Goal: Transaction & Acquisition: Book appointment/travel/reservation

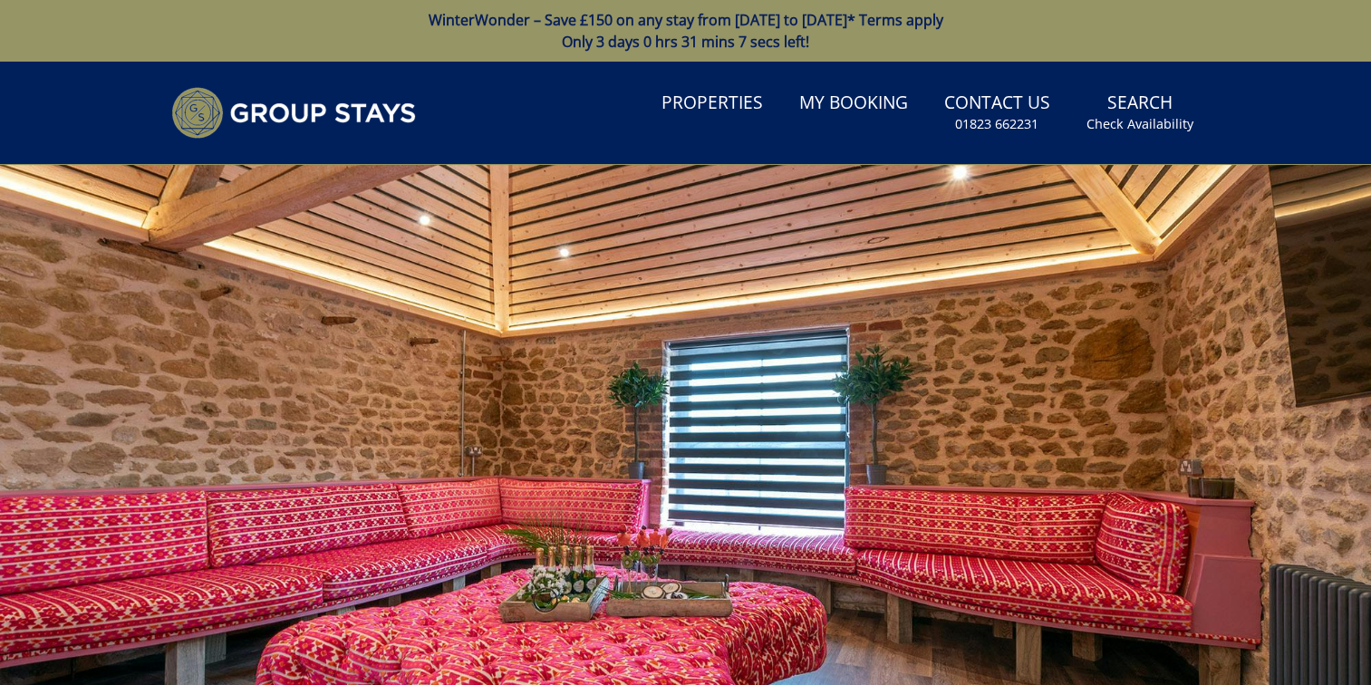
click at [572, 21] on link "WinterWonder – Save £150 on any stay from 1st September to 27th March* Terms ap…" at bounding box center [685, 31] width 1371 height 62
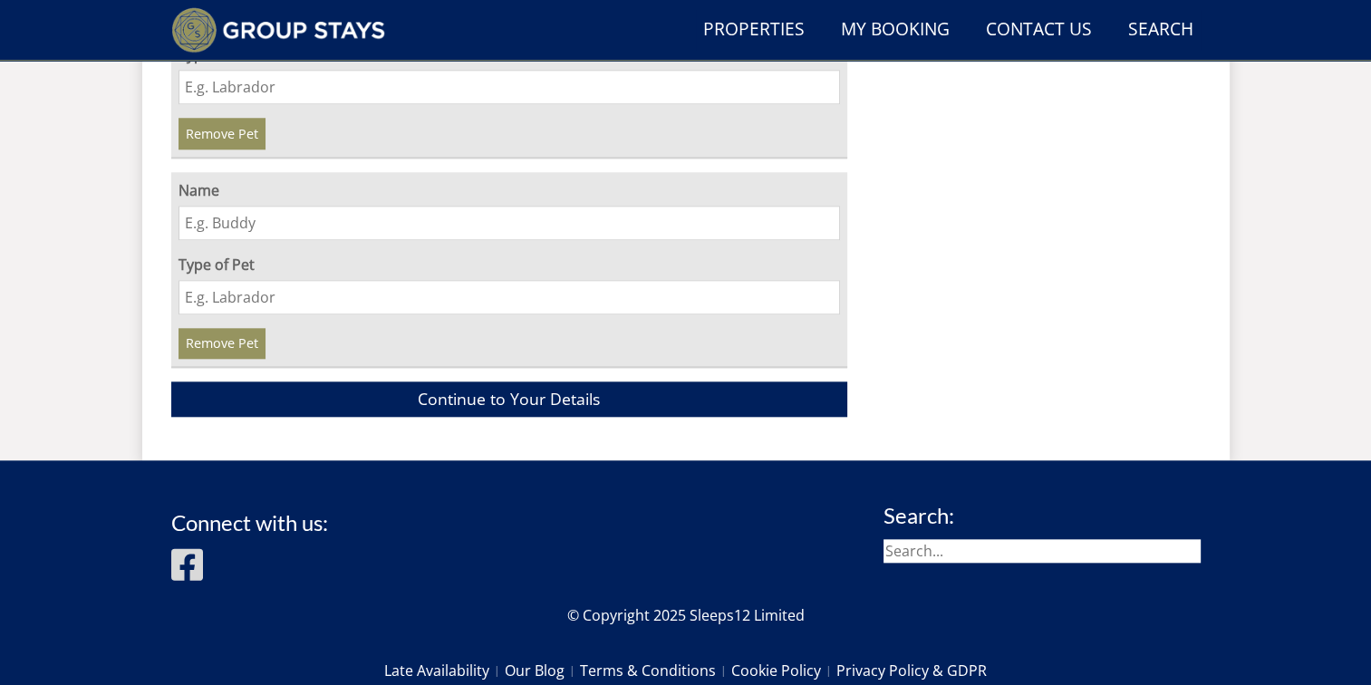
scroll to position [1767, 0]
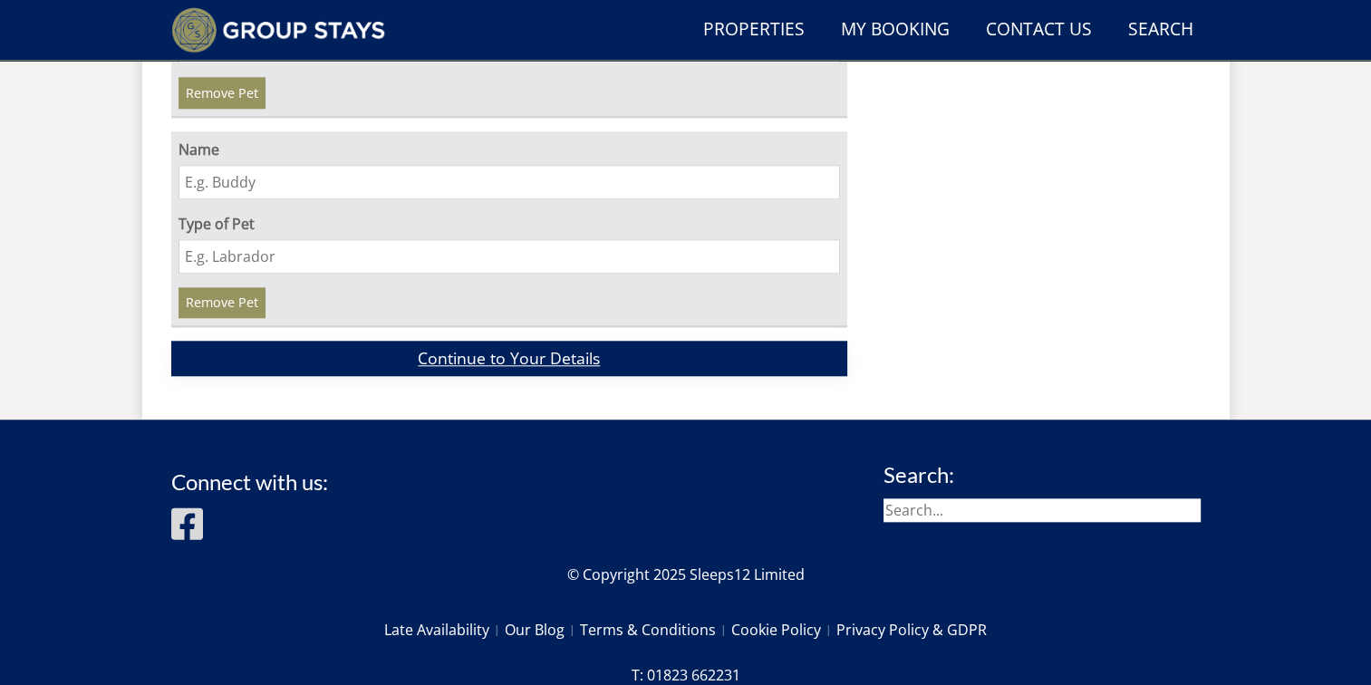
click at [522, 341] on link "Continue to Your Details" at bounding box center [509, 358] width 677 height 35
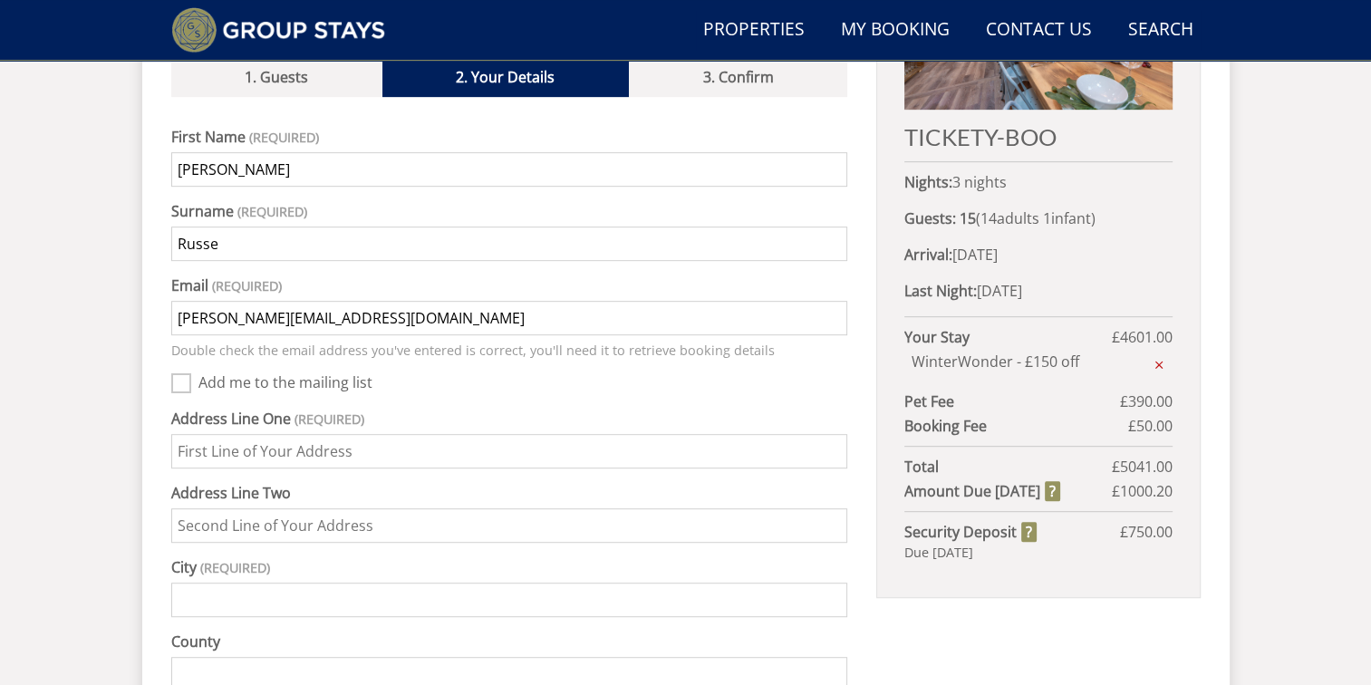
scroll to position [952, 0]
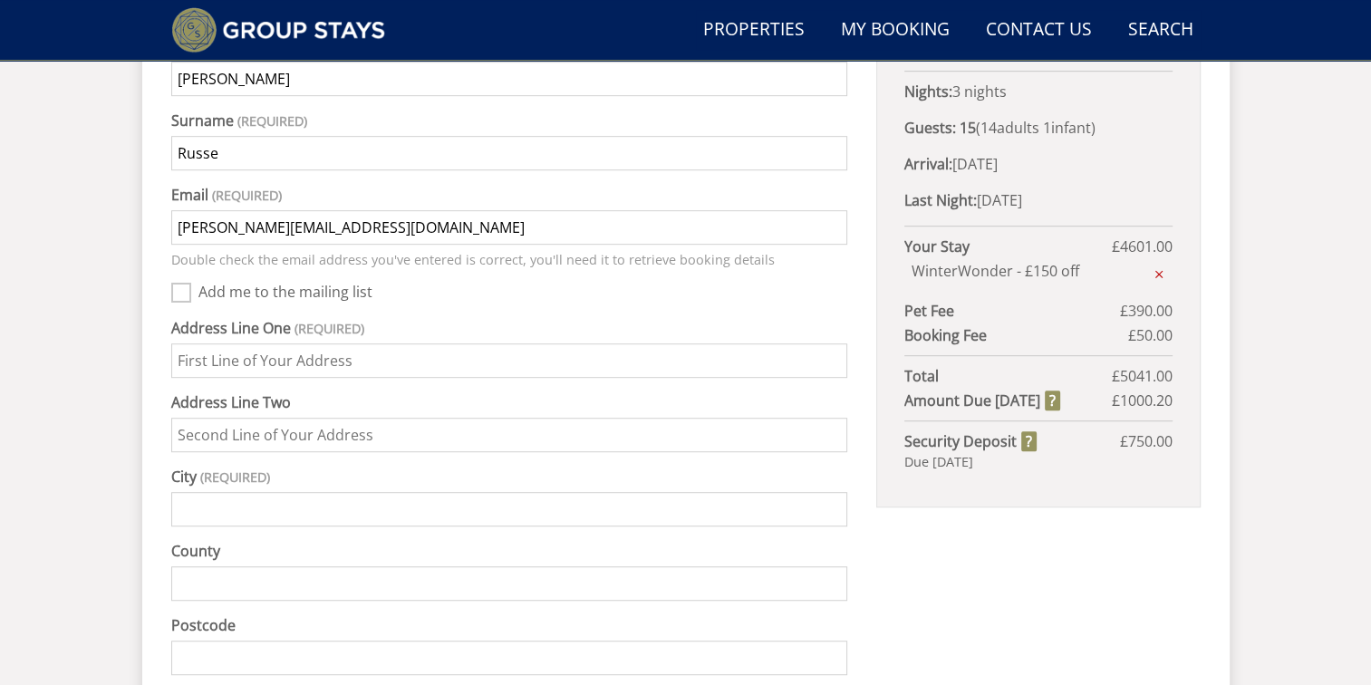
click at [257, 343] on input "Address Line One" at bounding box center [509, 360] width 677 height 34
type input "40 [PERSON_NAME] way"
type input "[GEOGRAPHIC_DATA]"
type input "Weston-super-Mare"
type input "[GEOGRAPHIC_DATA]"
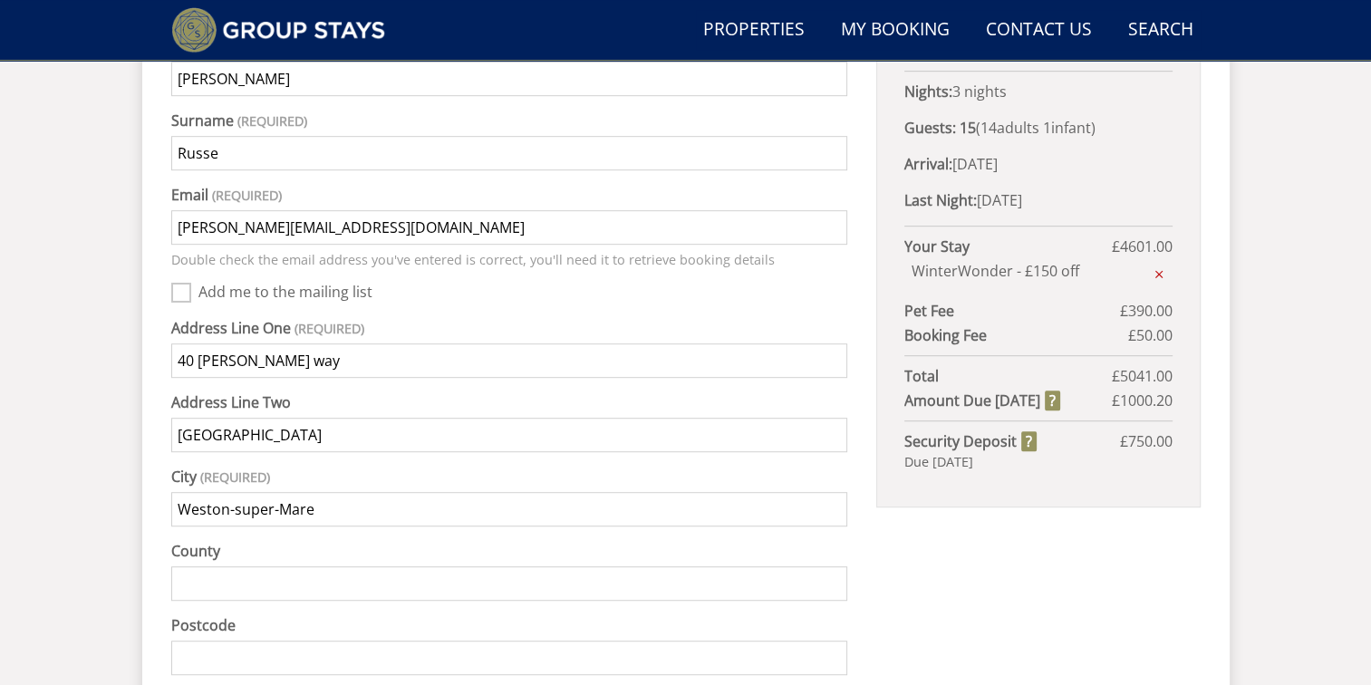
type input "BS24 7HJ"
type input "07595442740"
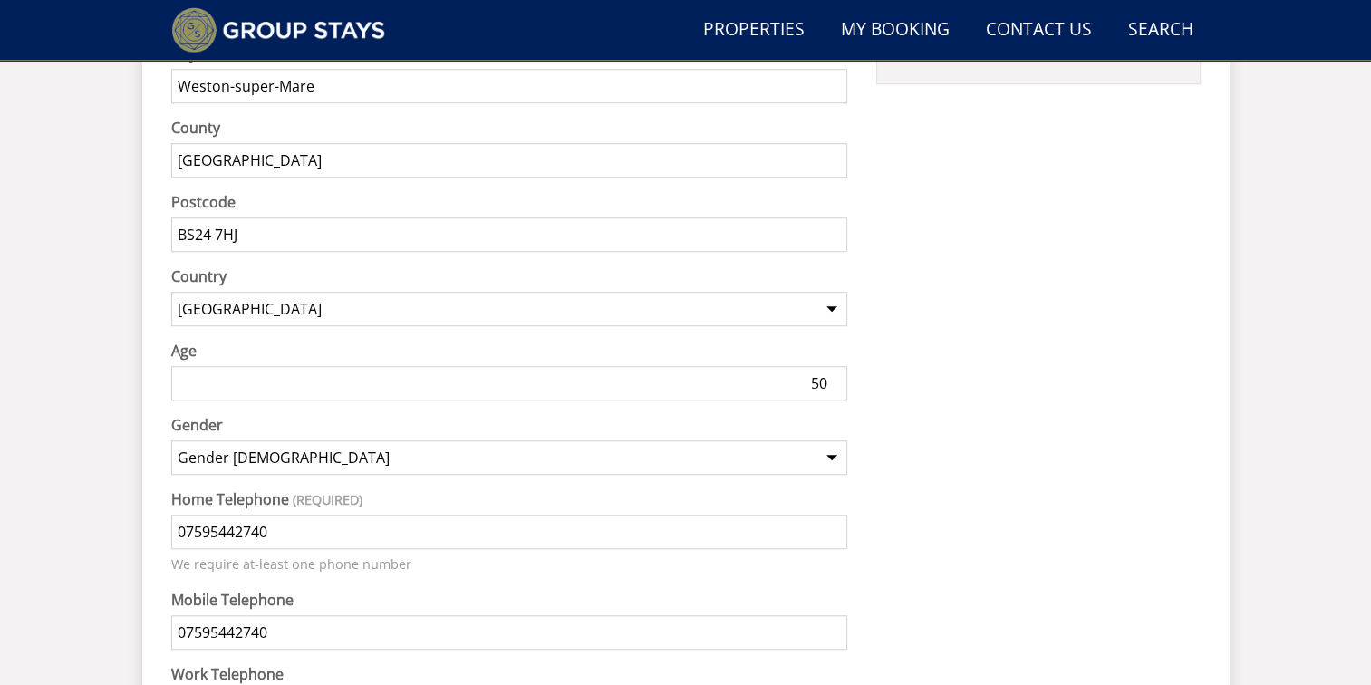
scroll to position [1405, 0]
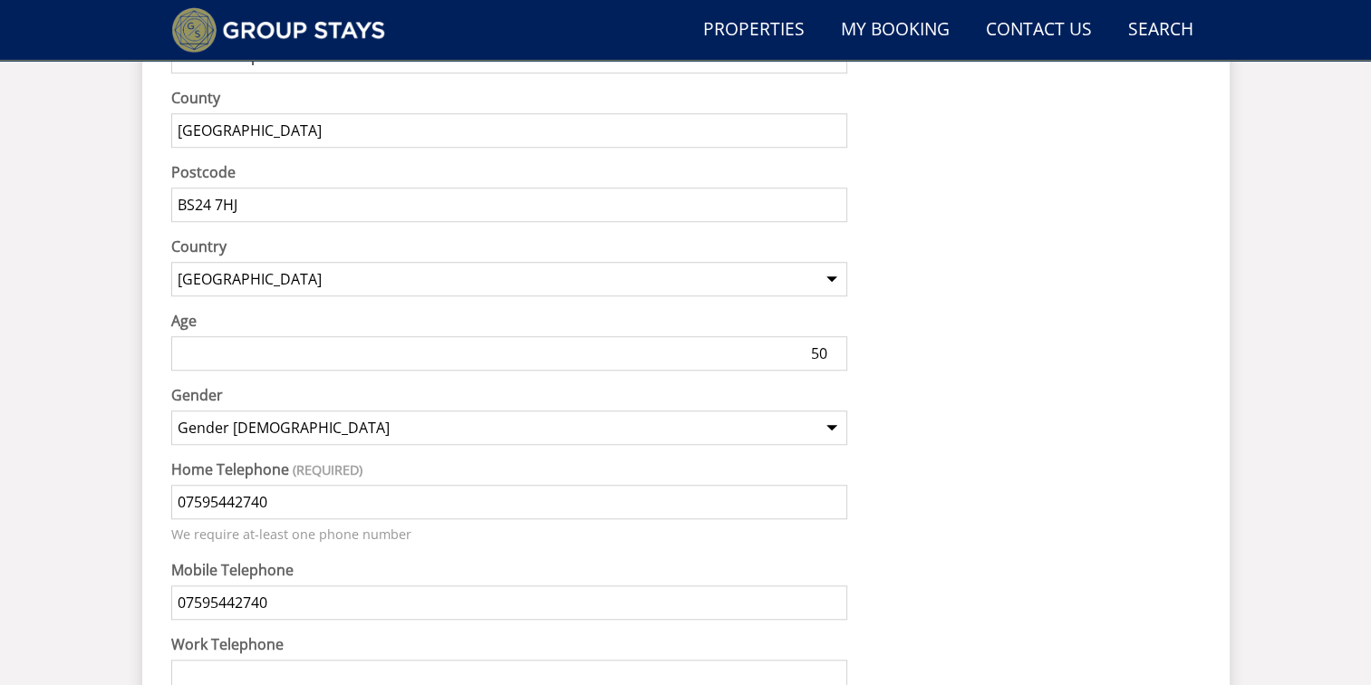
click at [223, 336] on input "50" at bounding box center [509, 353] width 677 height 34
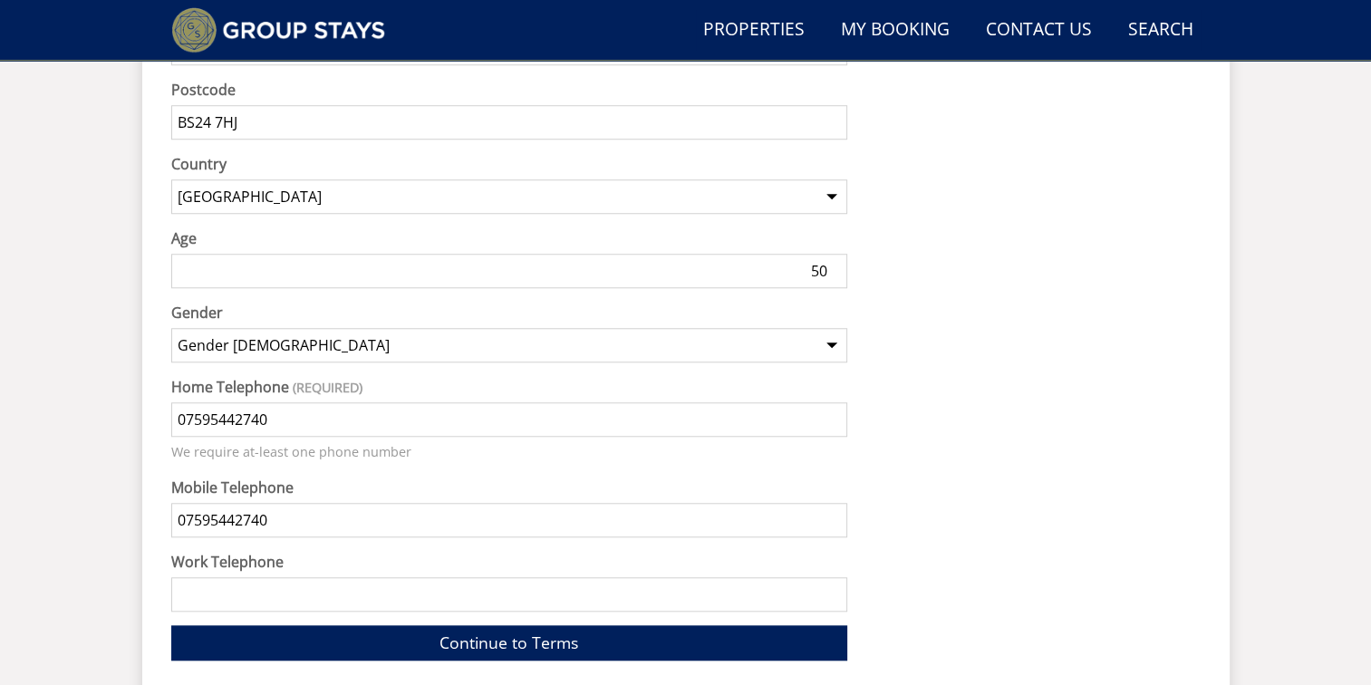
scroll to position [1677, 0]
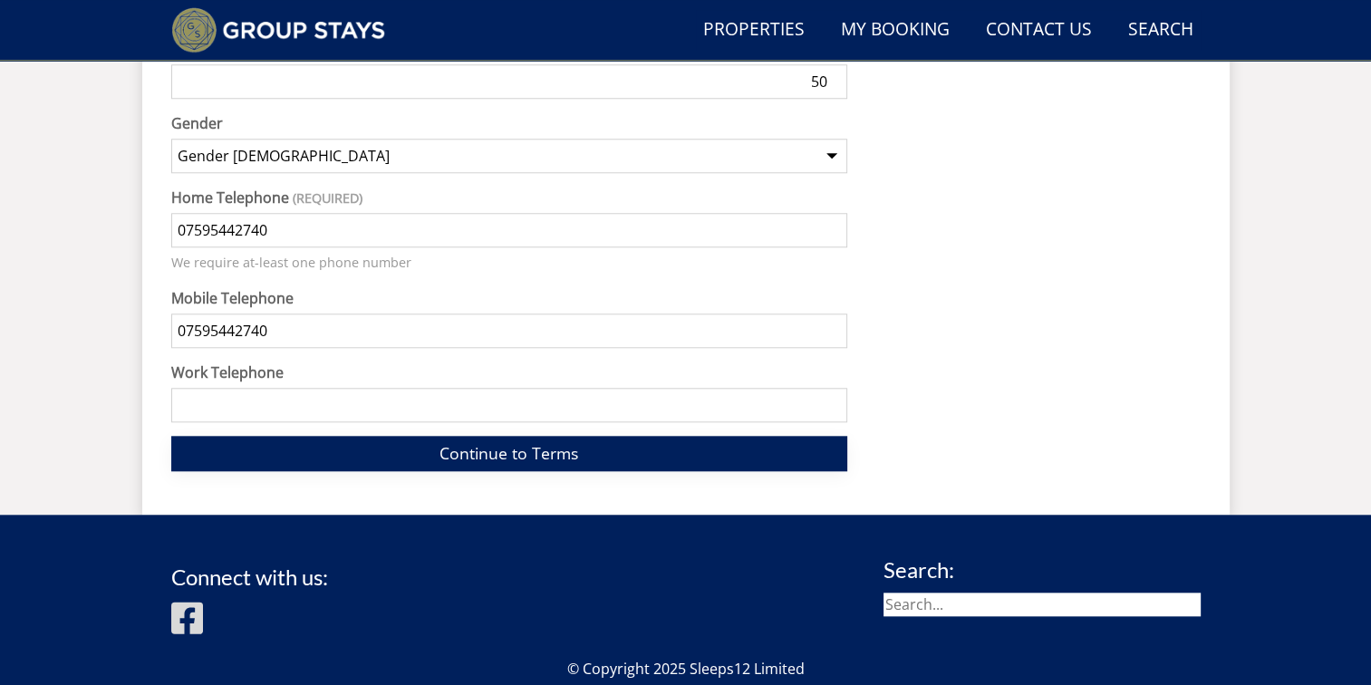
click at [491, 436] on link "Continue to Terms" at bounding box center [509, 453] width 677 height 35
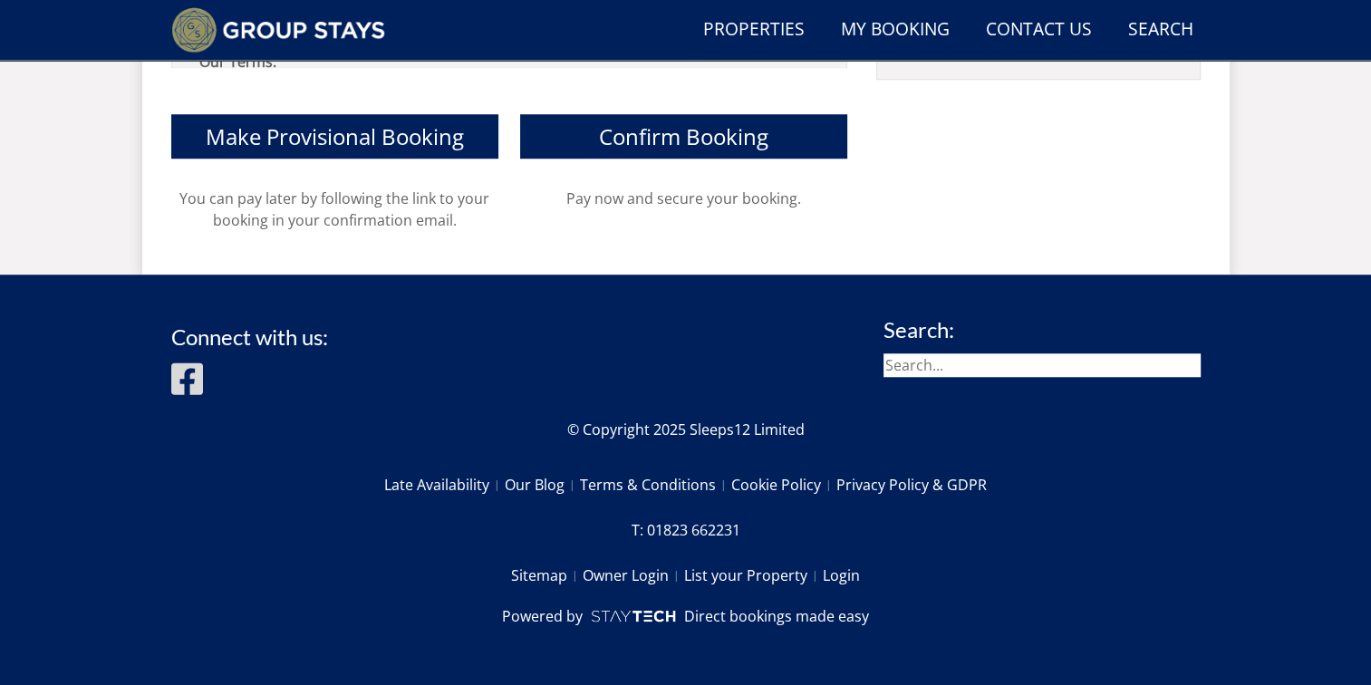
scroll to position [771, 0]
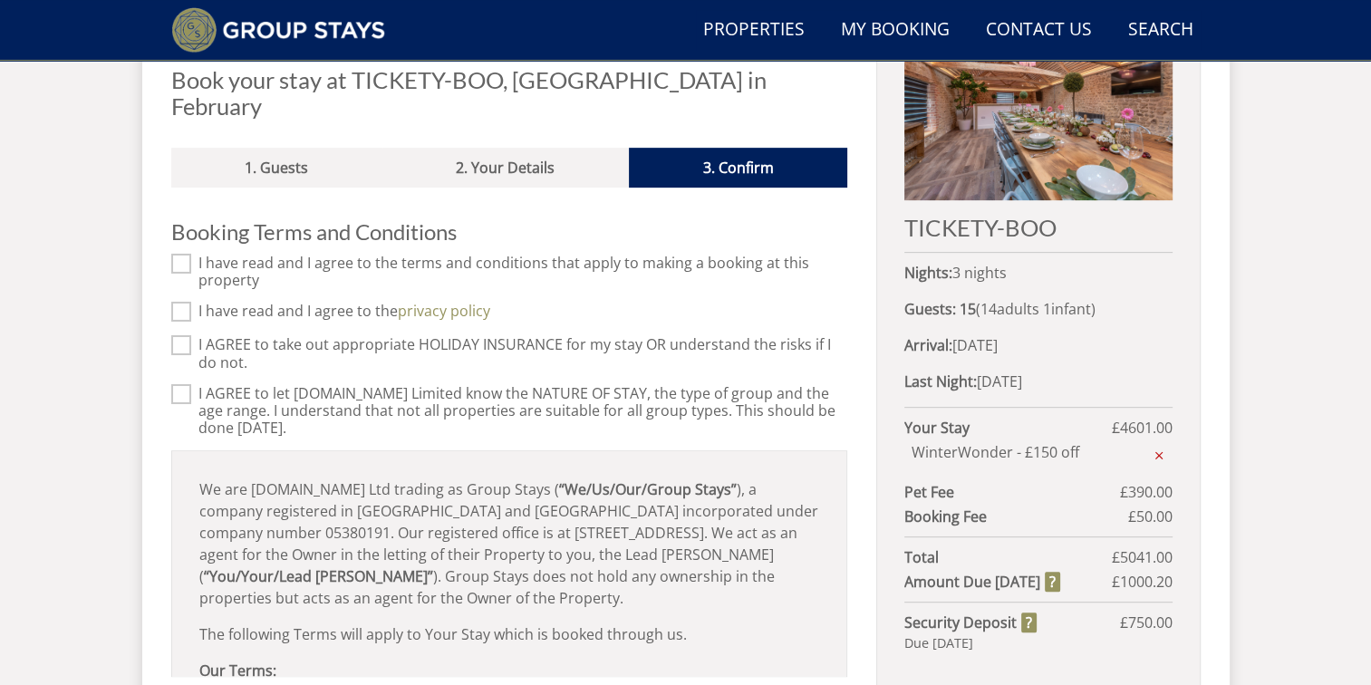
click at [185, 254] on input "I have read and I agree to the terms and conditions that apply to making a book…" at bounding box center [181, 264] width 20 height 20
checkbox input "true"
click at [187, 302] on input "I have read and I agree to the privacy policy" at bounding box center [181, 312] width 20 height 20
checkbox input "true"
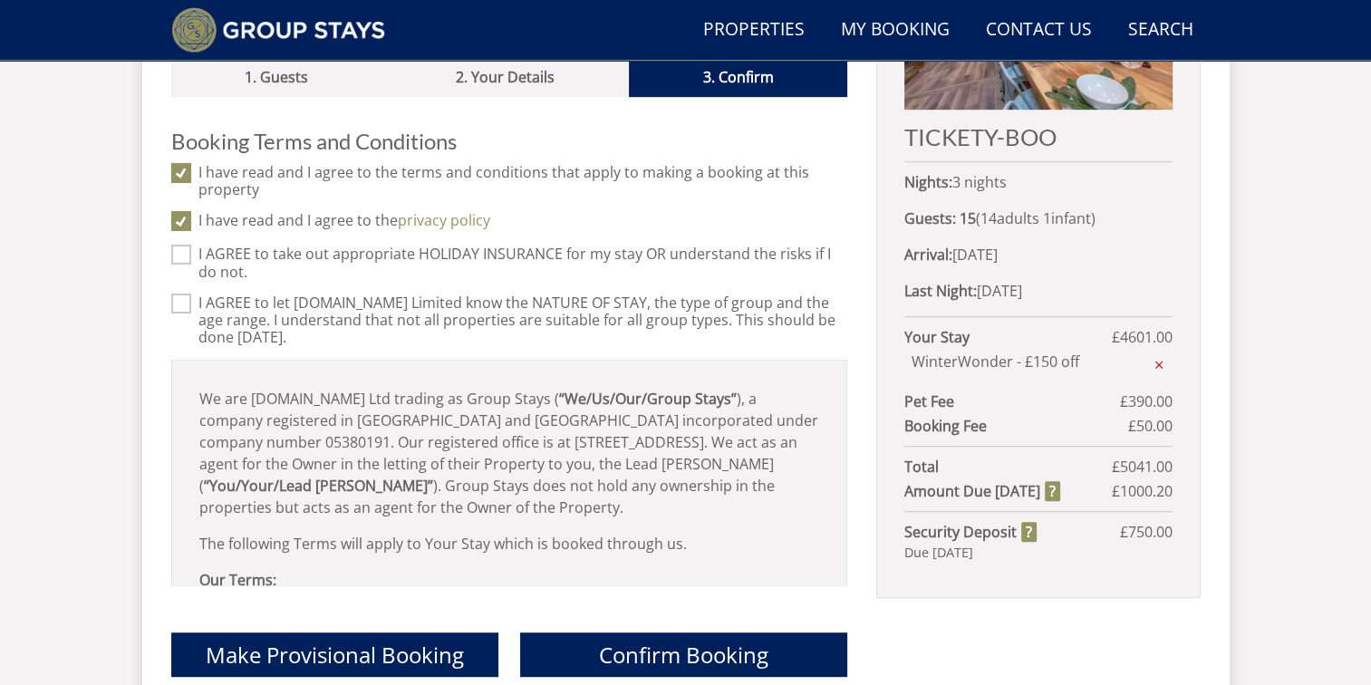
click at [180, 294] on input "I AGREE to let [DOMAIN_NAME] Limited know the NATURE OF STAY, the type of group…" at bounding box center [181, 304] width 20 height 20
checkbox input "true"
click at [185, 245] on input "I AGREE to take out appropriate HOLIDAY INSURANCE for my stay OR understand the…" at bounding box center [181, 255] width 20 height 20
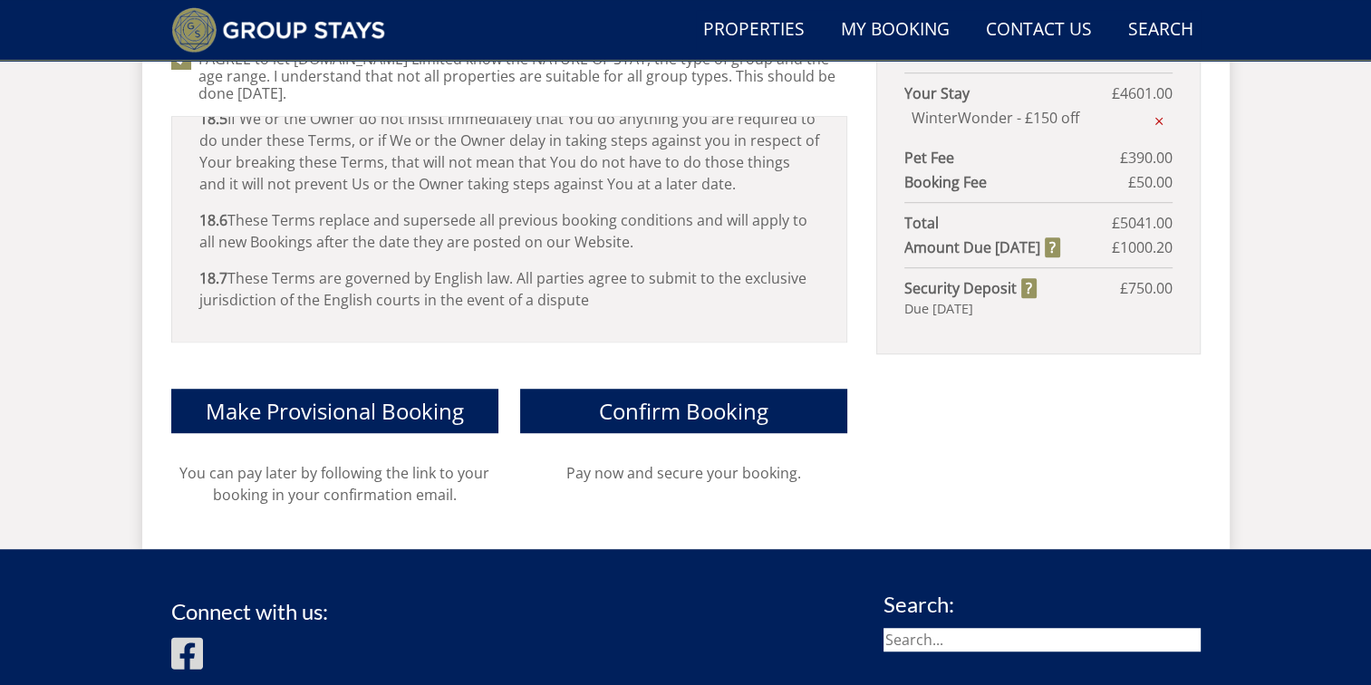
scroll to position [1353, 0]
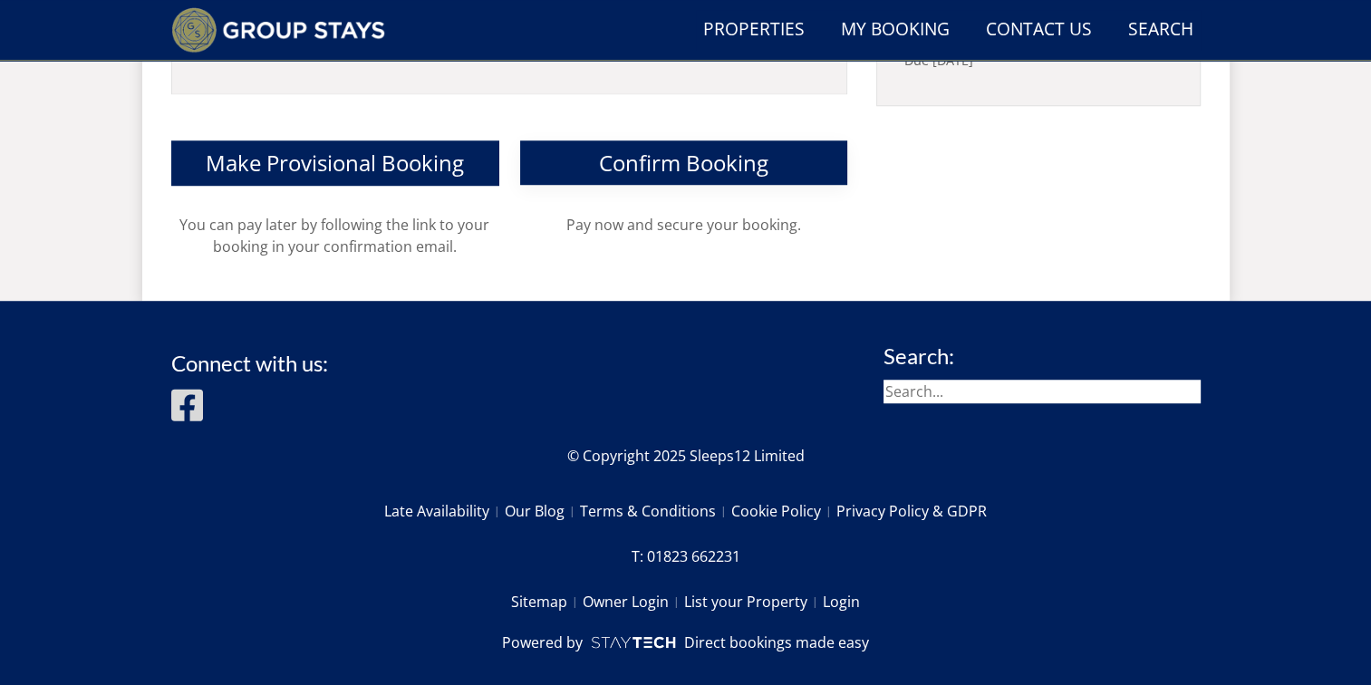
click at [674, 148] on span "Confirm Booking" at bounding box center [683, 163] width 169 height 30
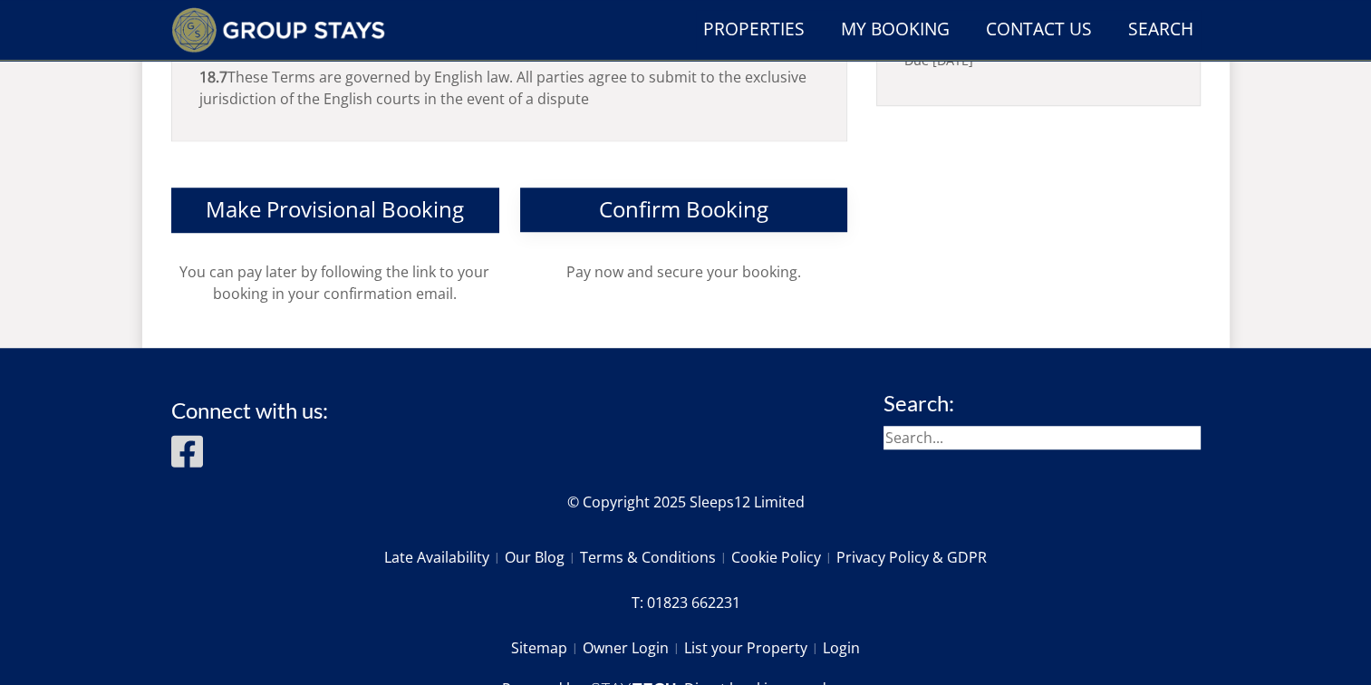
scroll to position [771, 0]
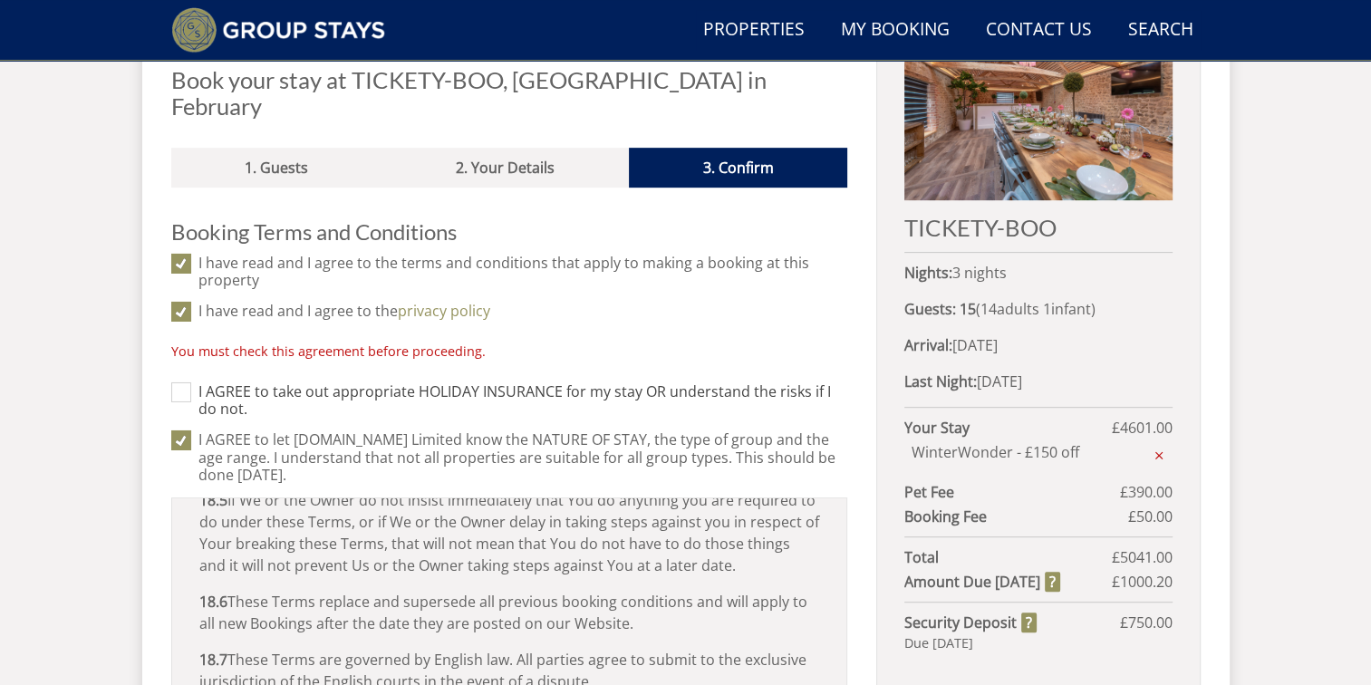
click at [183, 382] on input "I AGREE to take out appropriate HOLIDAY INSURANCE for my stay OR understand the…" at bounding box center [181, 392] width 20 height 20
checkbox input "true"
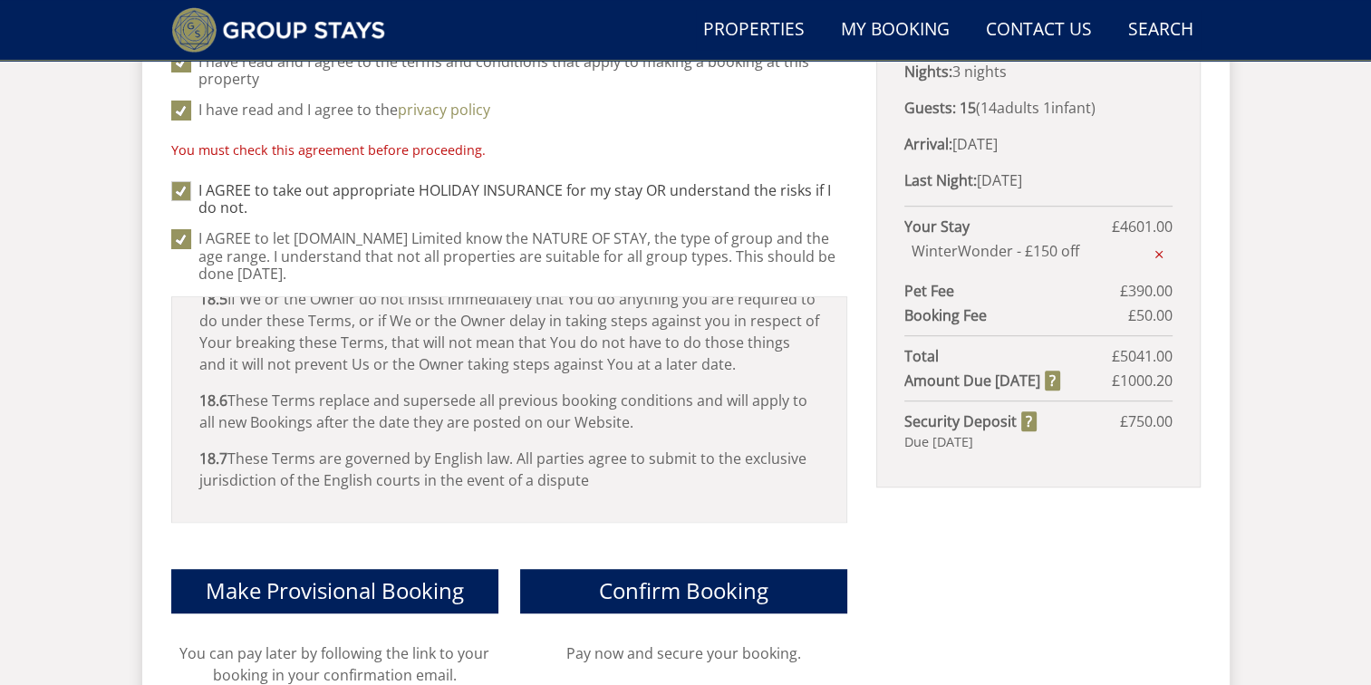
scroll to position [1224, 0]
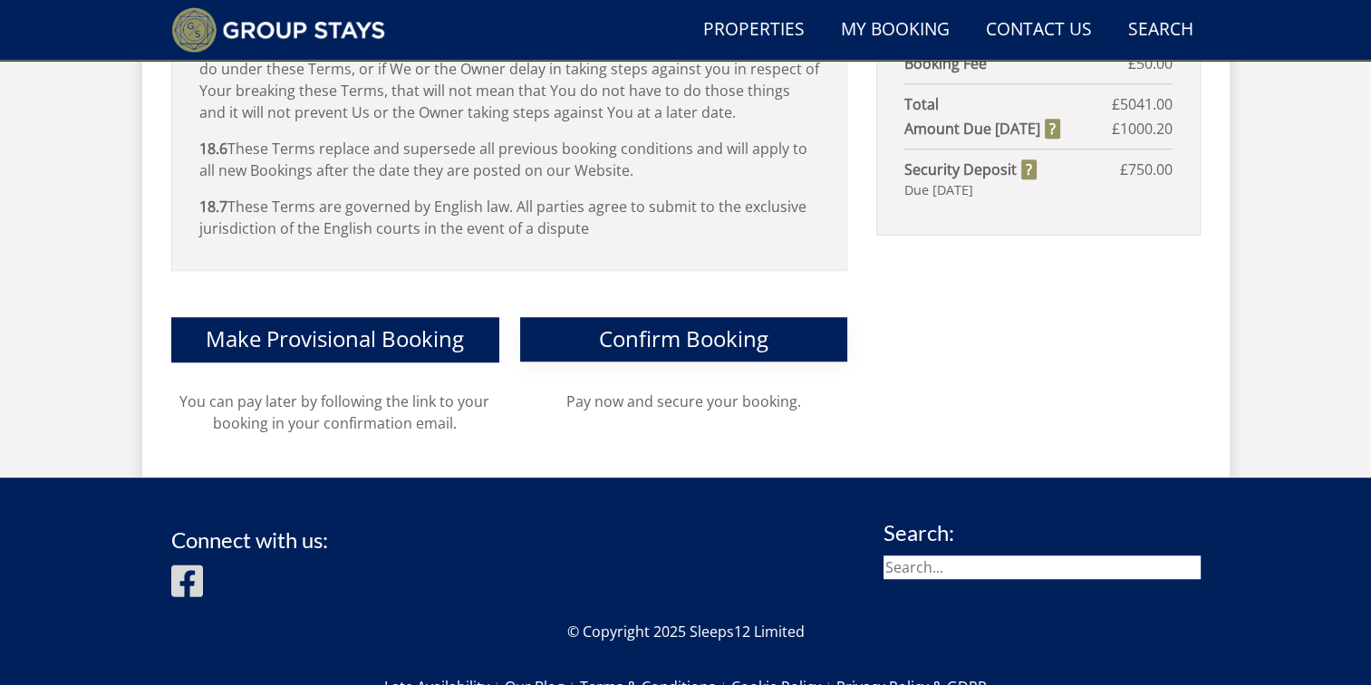
click at [602, 323] on span "Confirm Booking" at bounding box center [683, 338] width 169 height 30
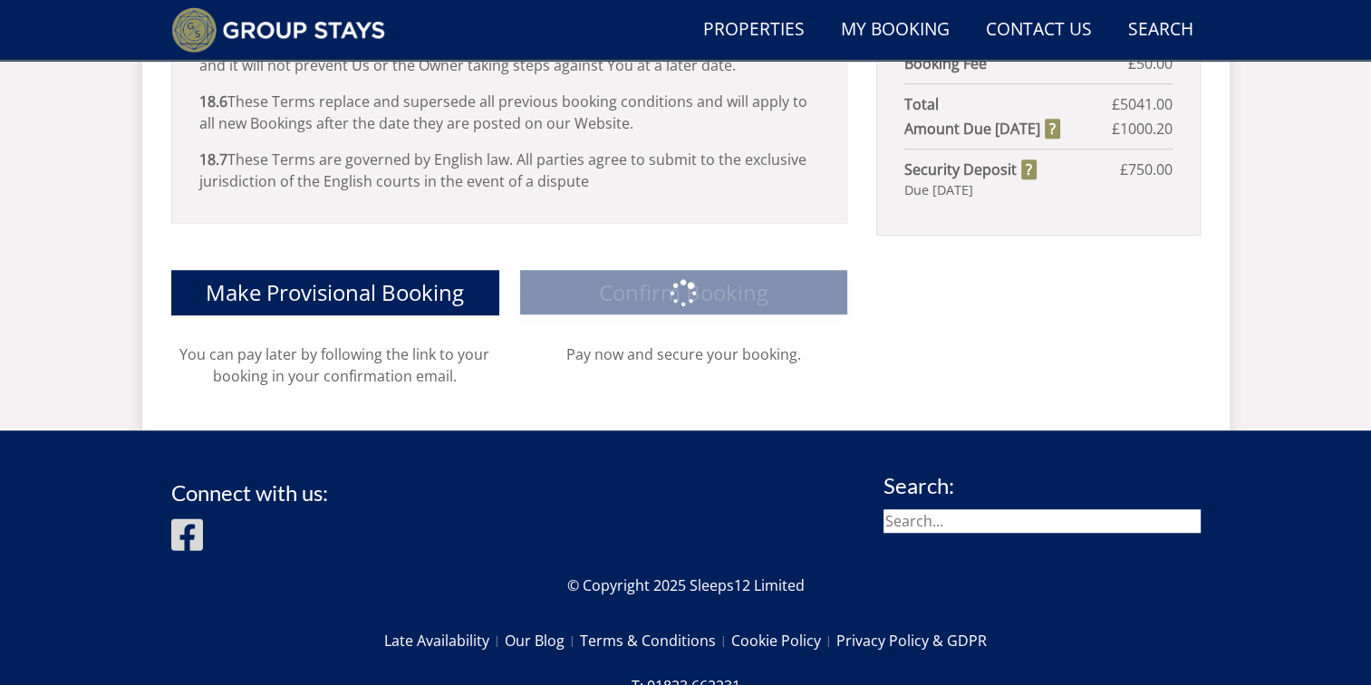
scroll to position [1177, 0]
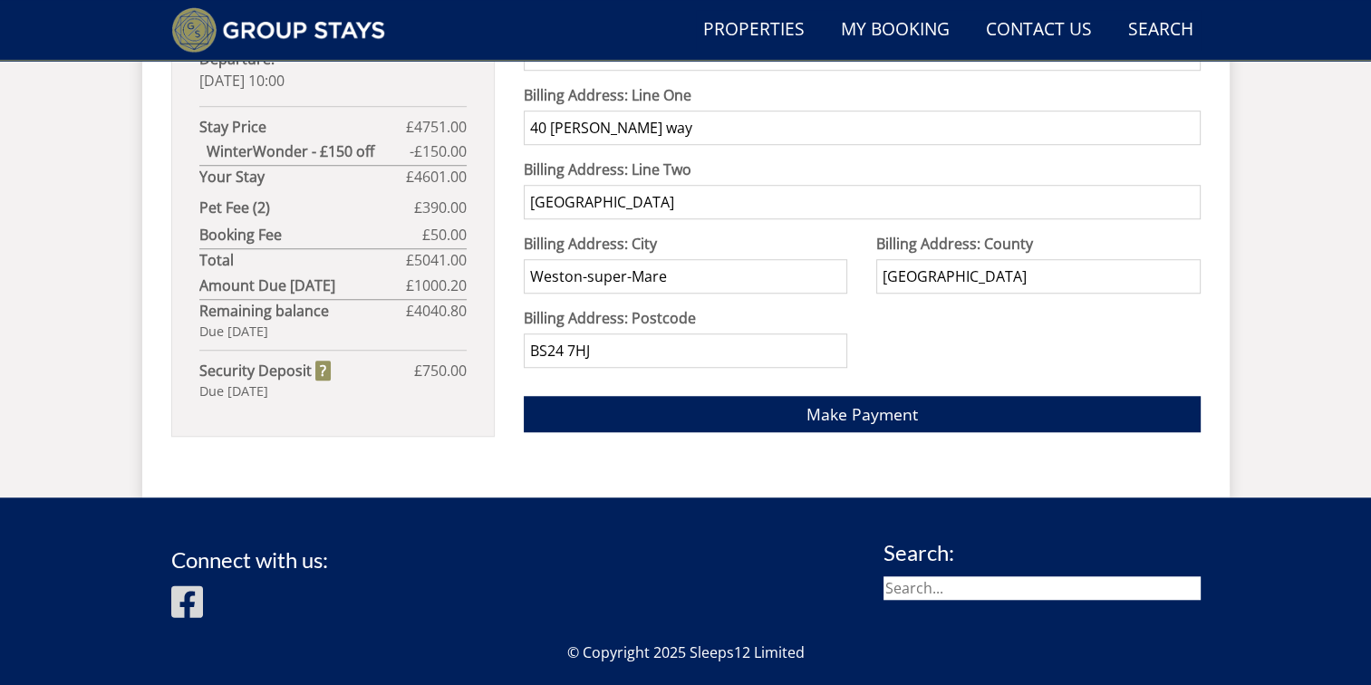
scroll to position [1359, 0]
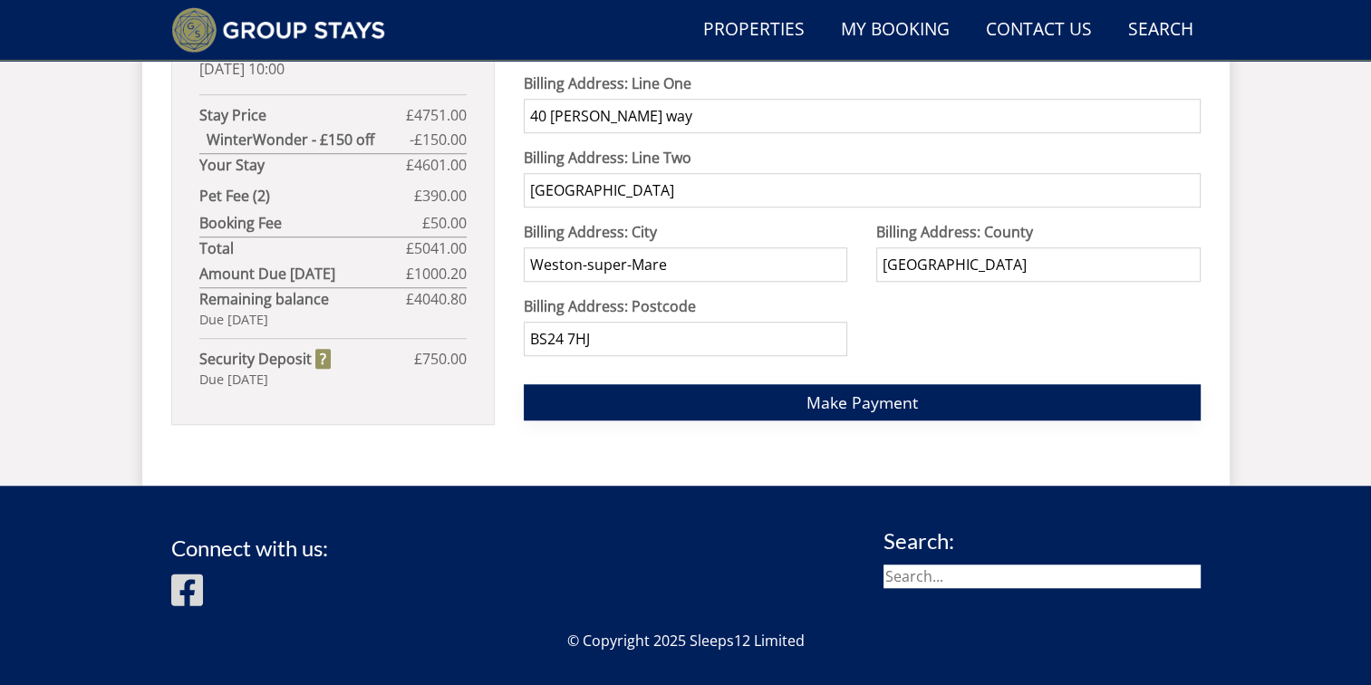
click at [848, 395] on span "Make Payment" at bounding box center [861, 402] width 111 height 22
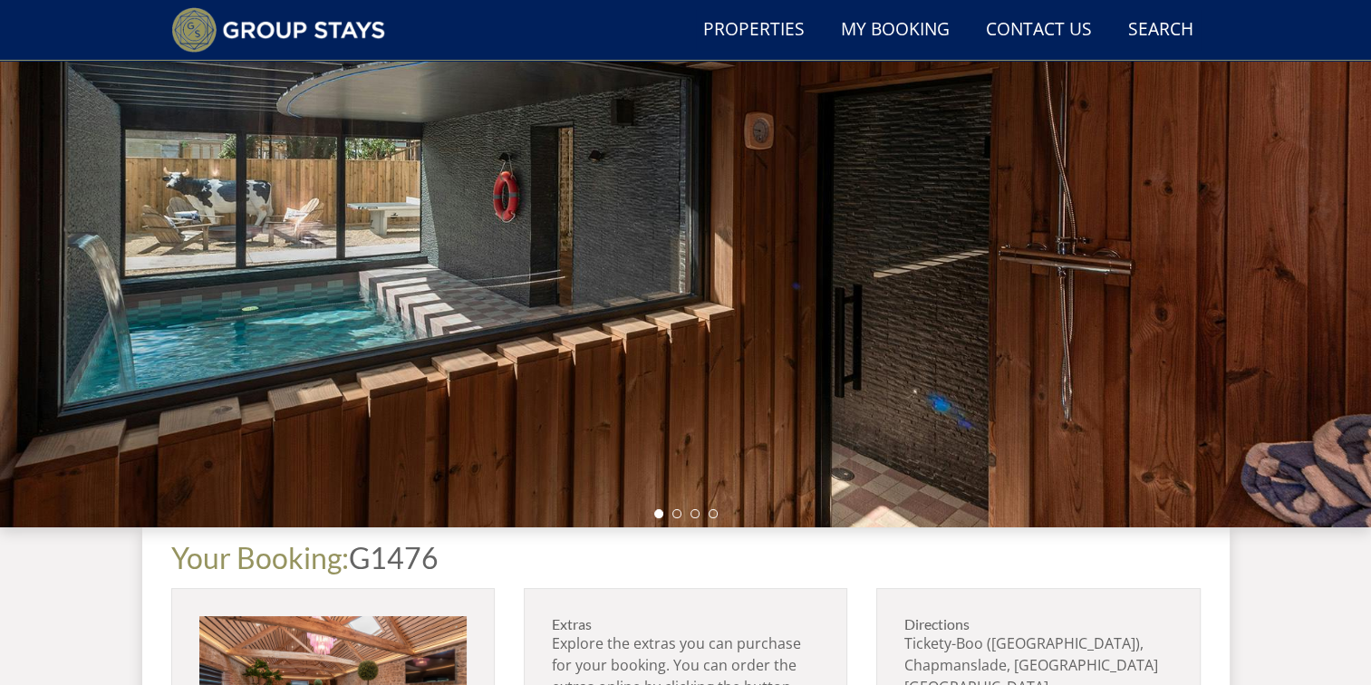
scroll to position [592, 0]
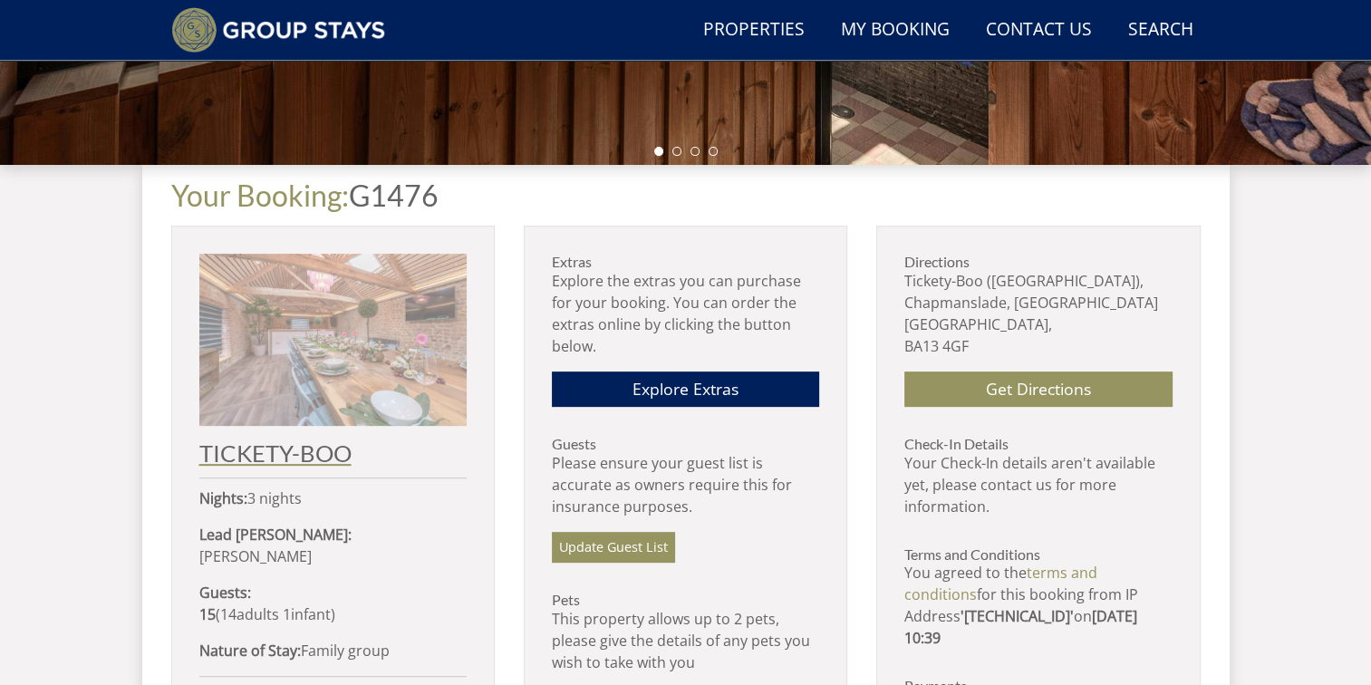
click at [270, 451] on h2 "TICKETY-BOO" at bounding box center [332, 452] width 267 height 25
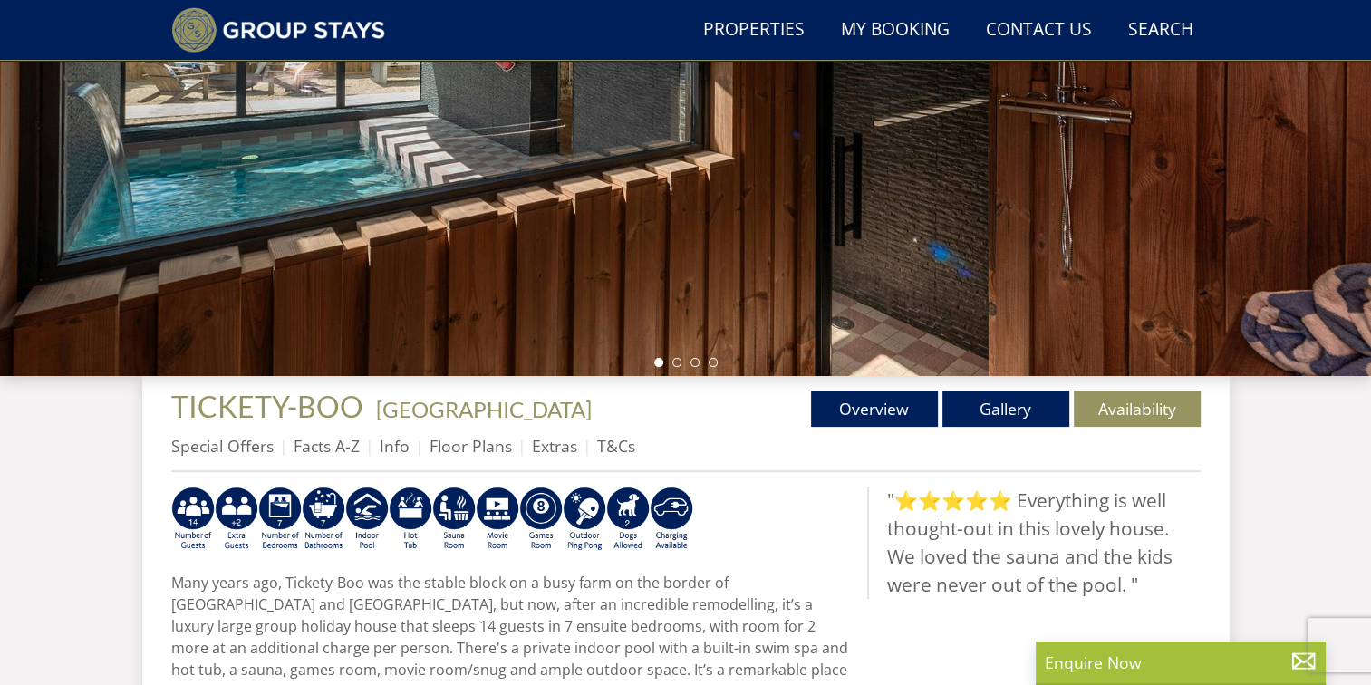
scroll to position [410, 0]
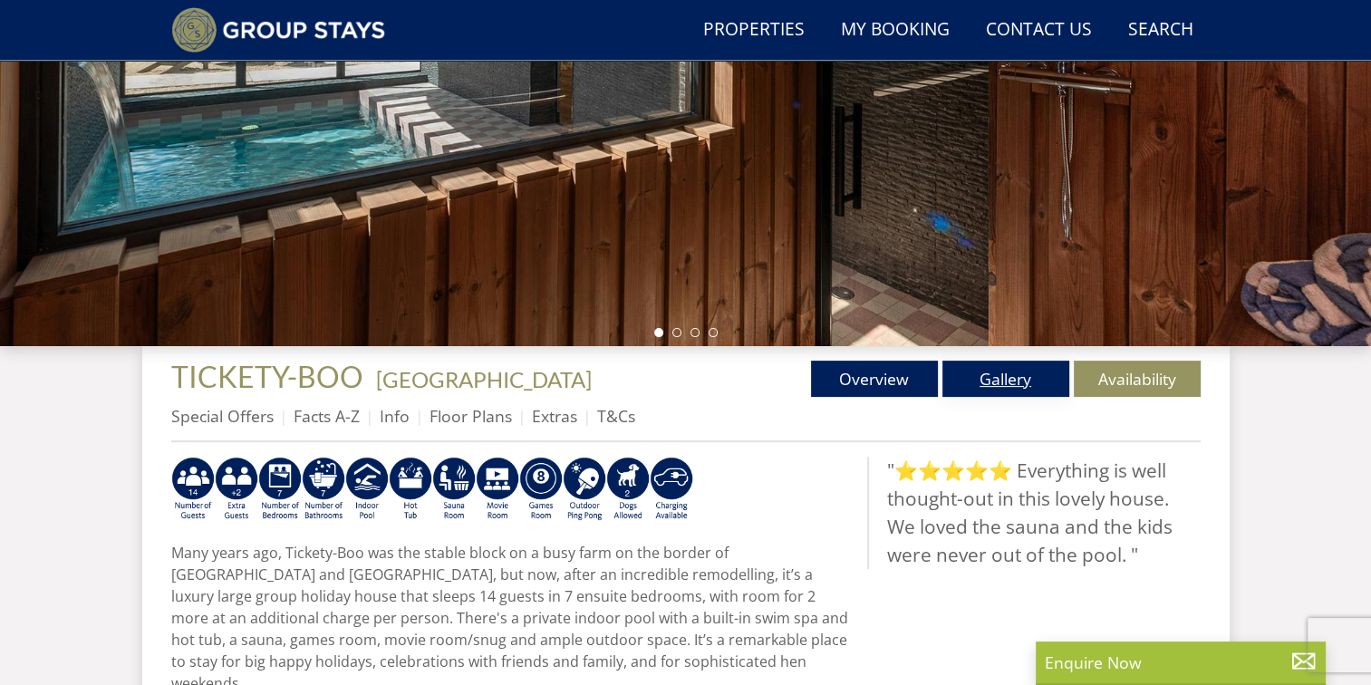
click at [1055, 387] on link "Gallery" at bounding box center [1005, 379] width 127 height 36
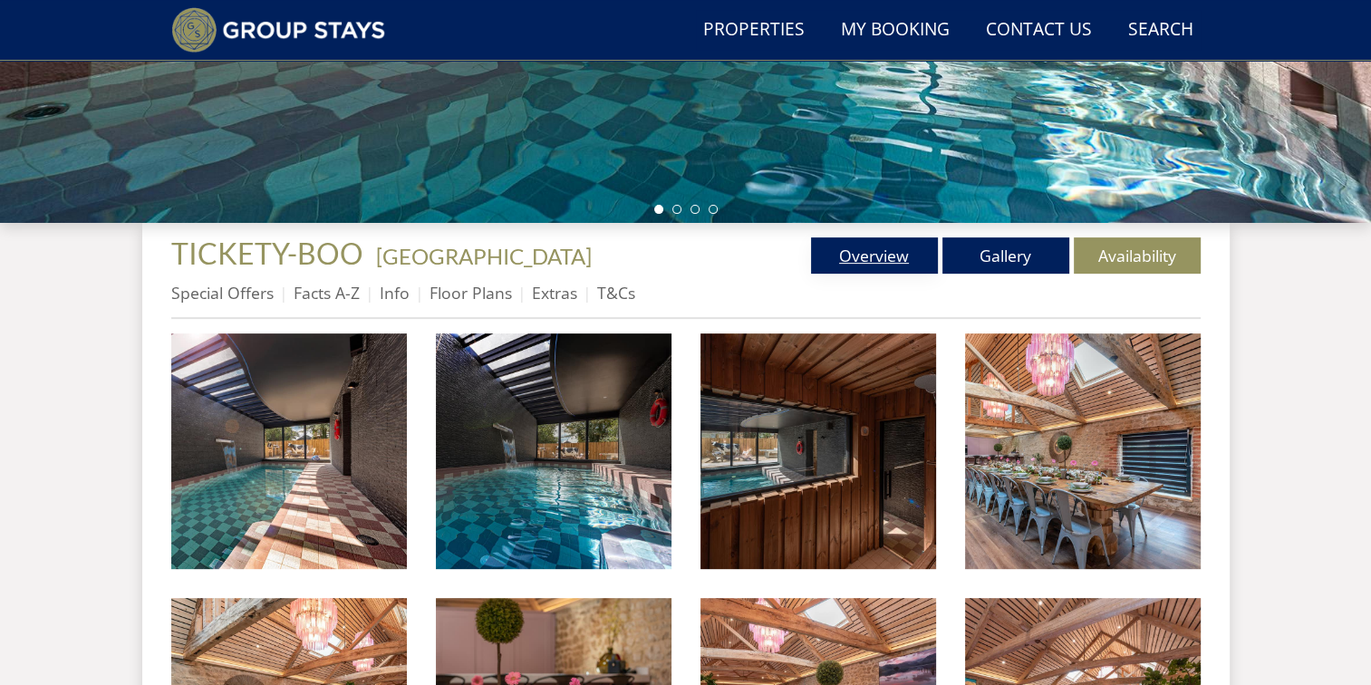
scroll to position [536, 0]
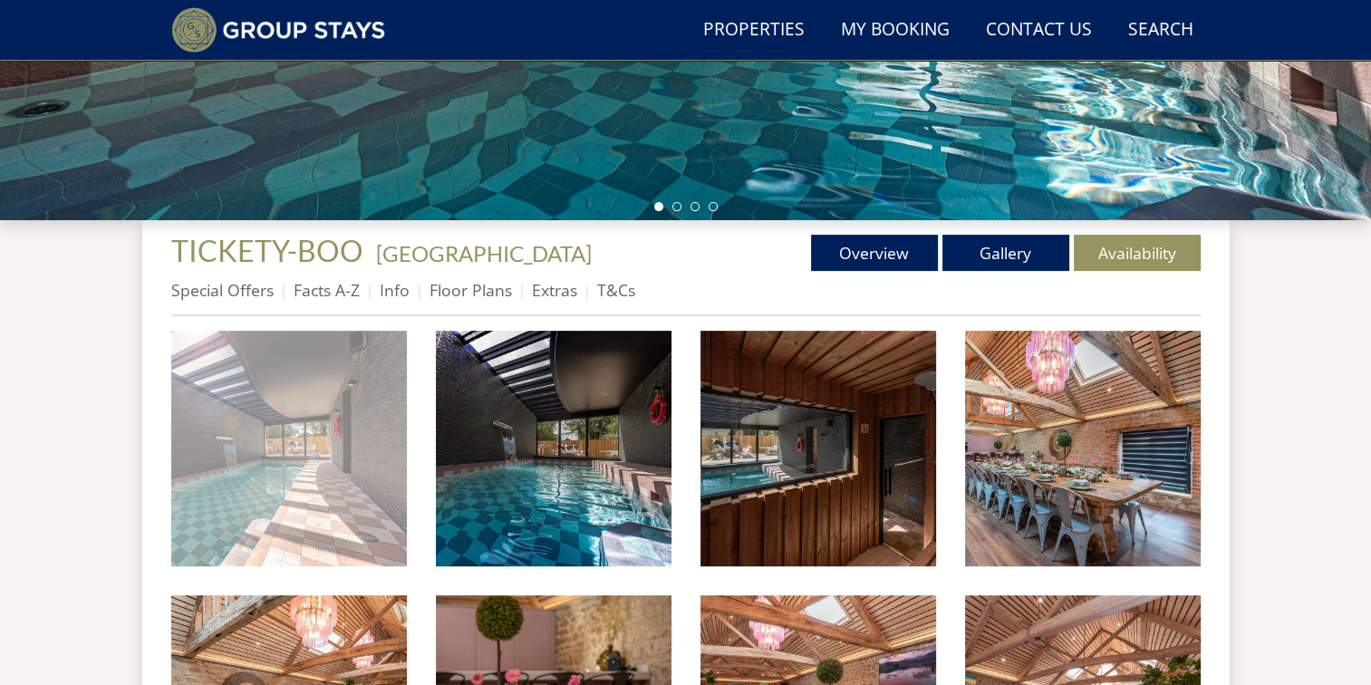
click at [257, 475] on img at bounding box center [289, 449] width 236 height 236
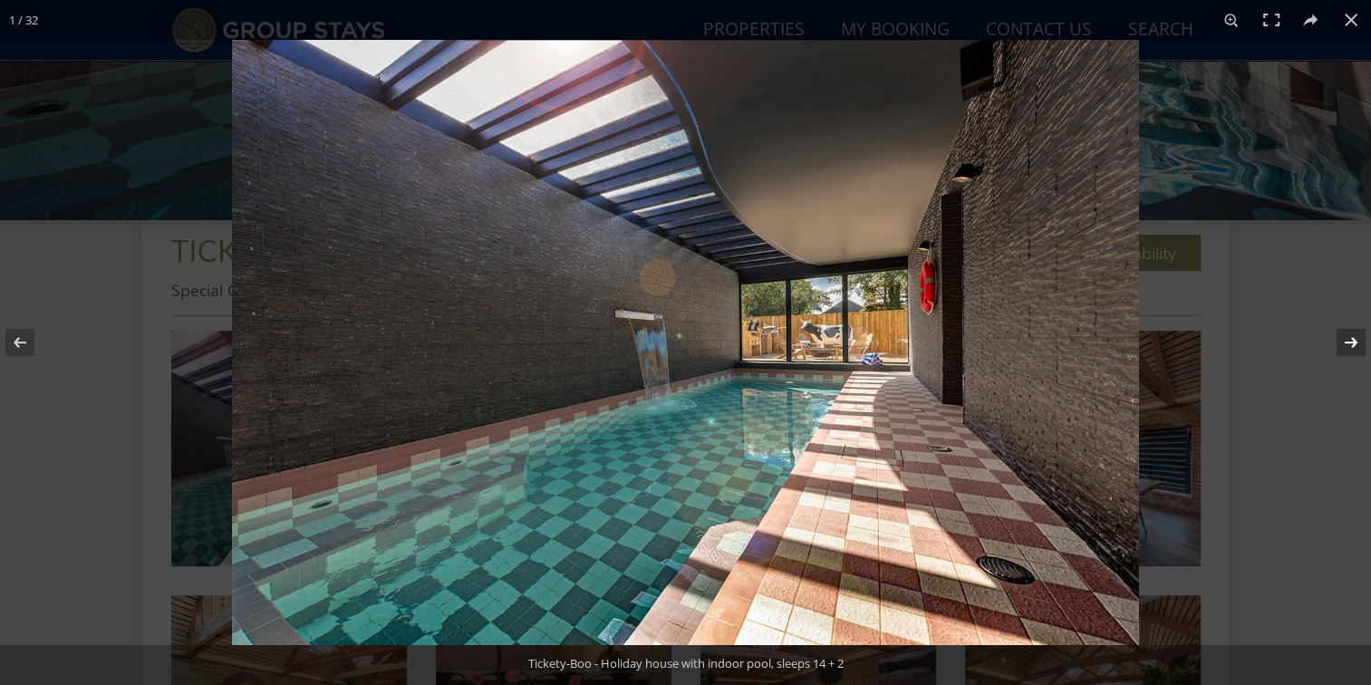
click at [1359, 348] on button at bounding box center [1338, 342] width 63 height 91
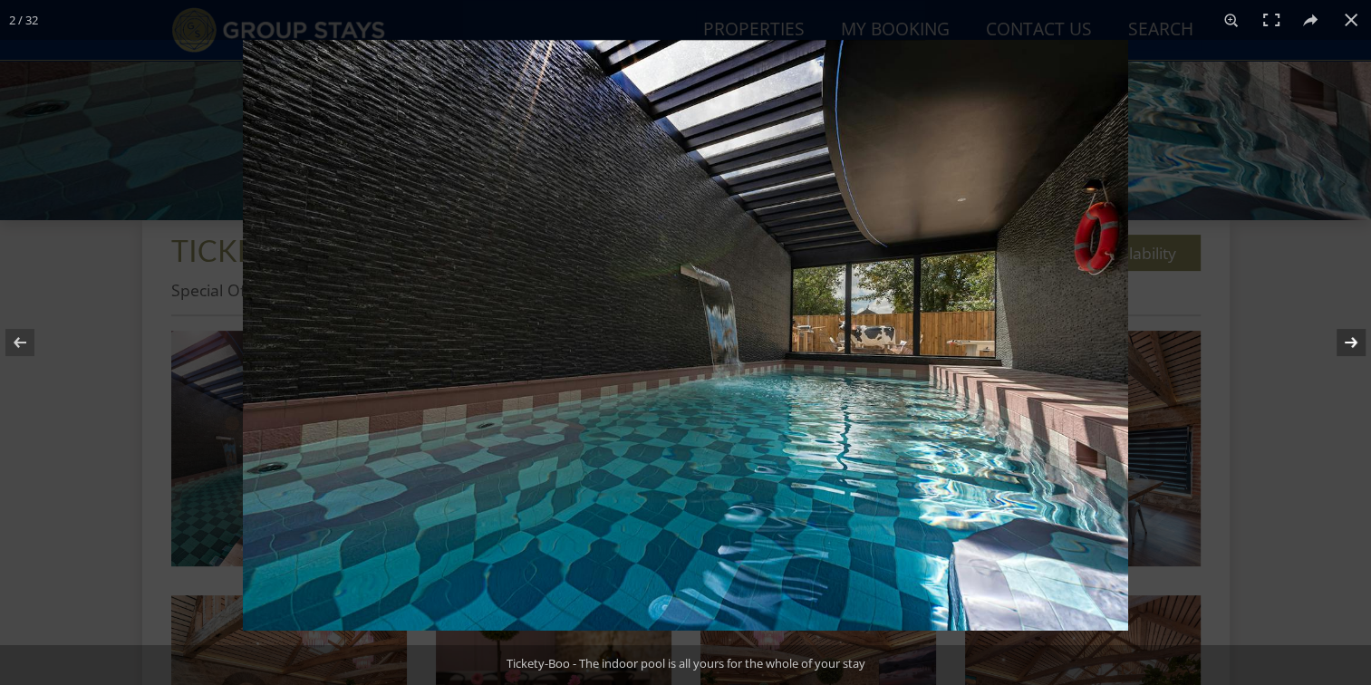
click at [1359, 347] on button at bounding box center [1338, 342] width 63 height 91
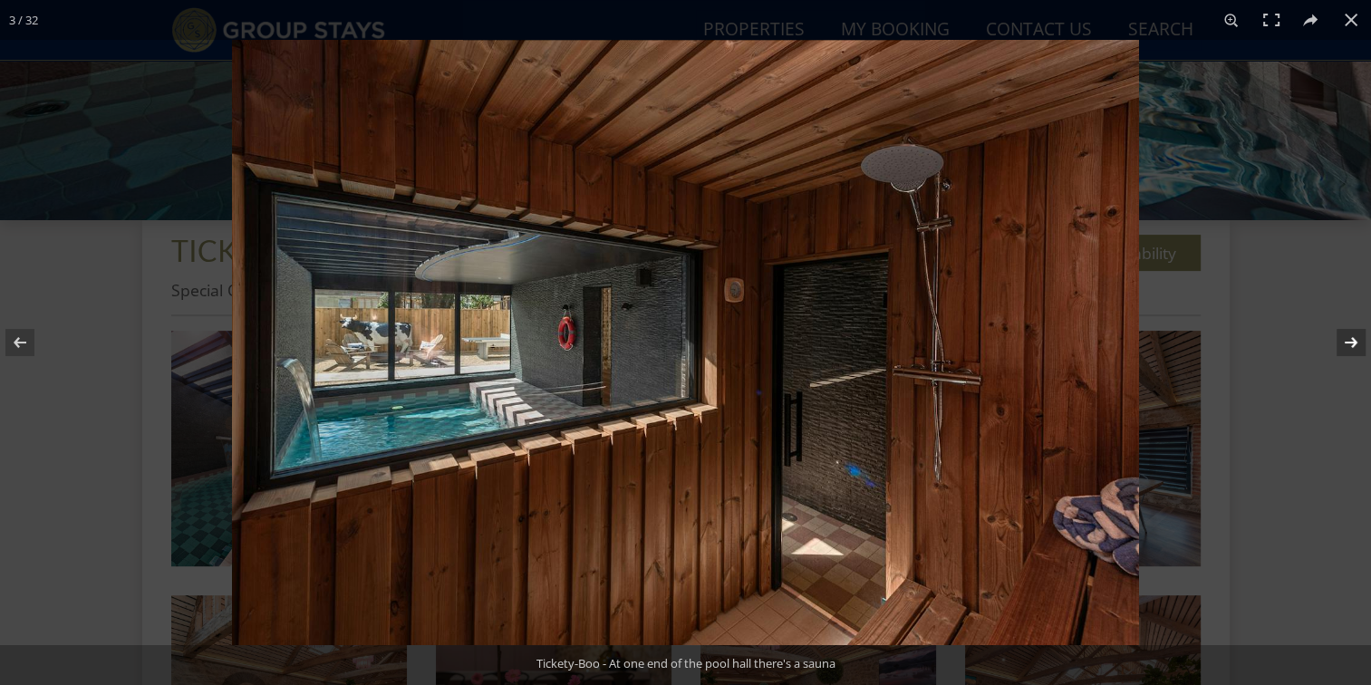
click at [1359, 347] on button at bounding box center [1338, 342] width 63 height 91
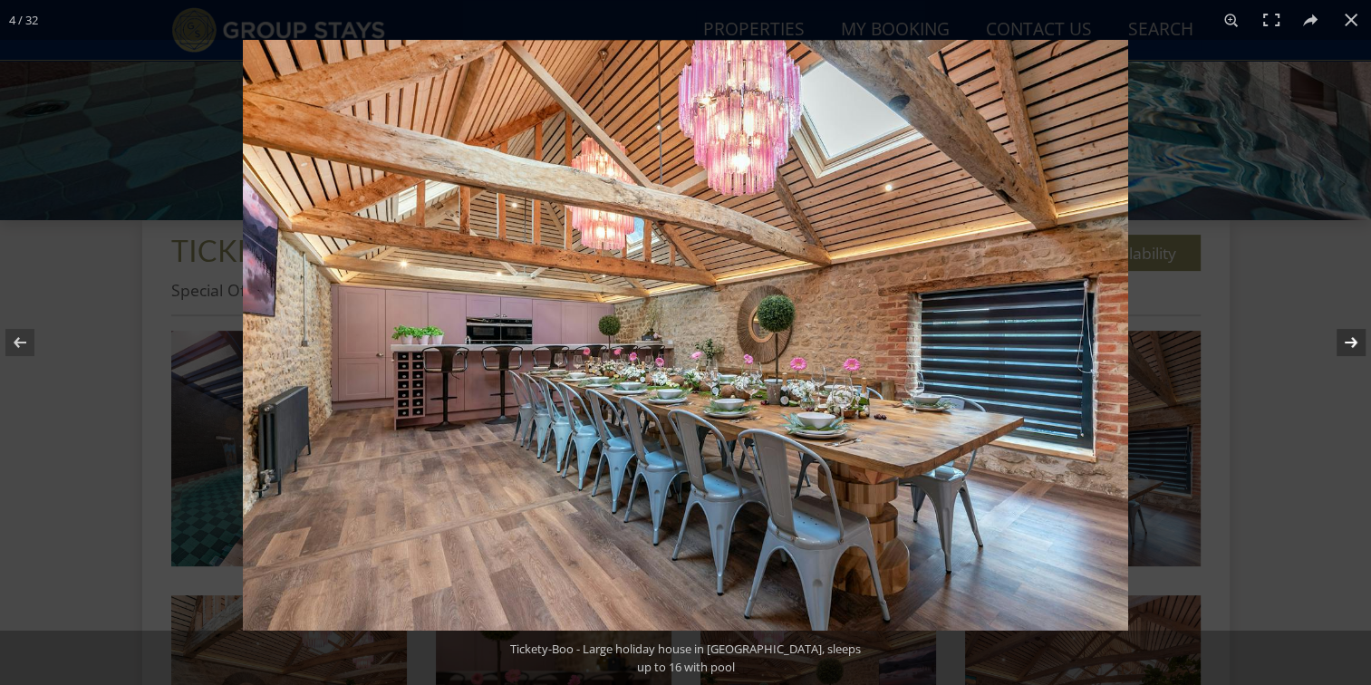
click at [1359, 347] on button at bounding box center [1338, 342] width 63 height 91
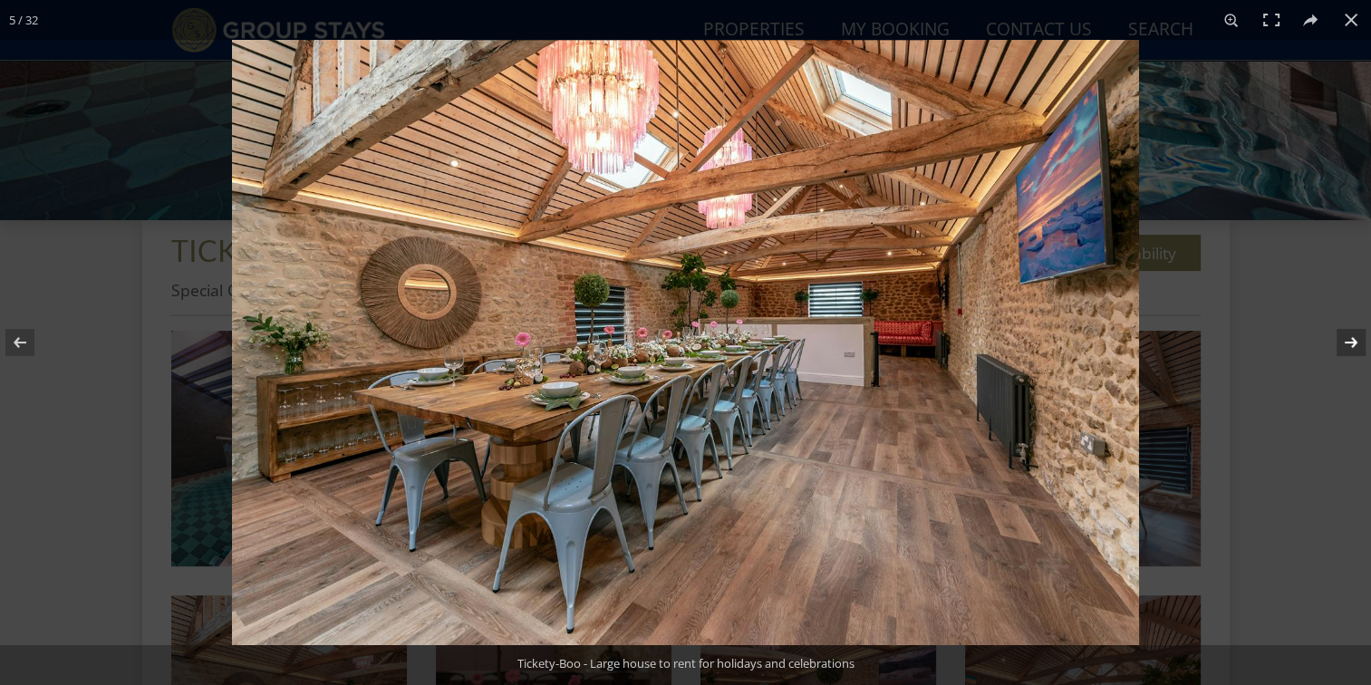
click at [1359, 347] on button at bounding box center [1338, 342] width 63 height 91
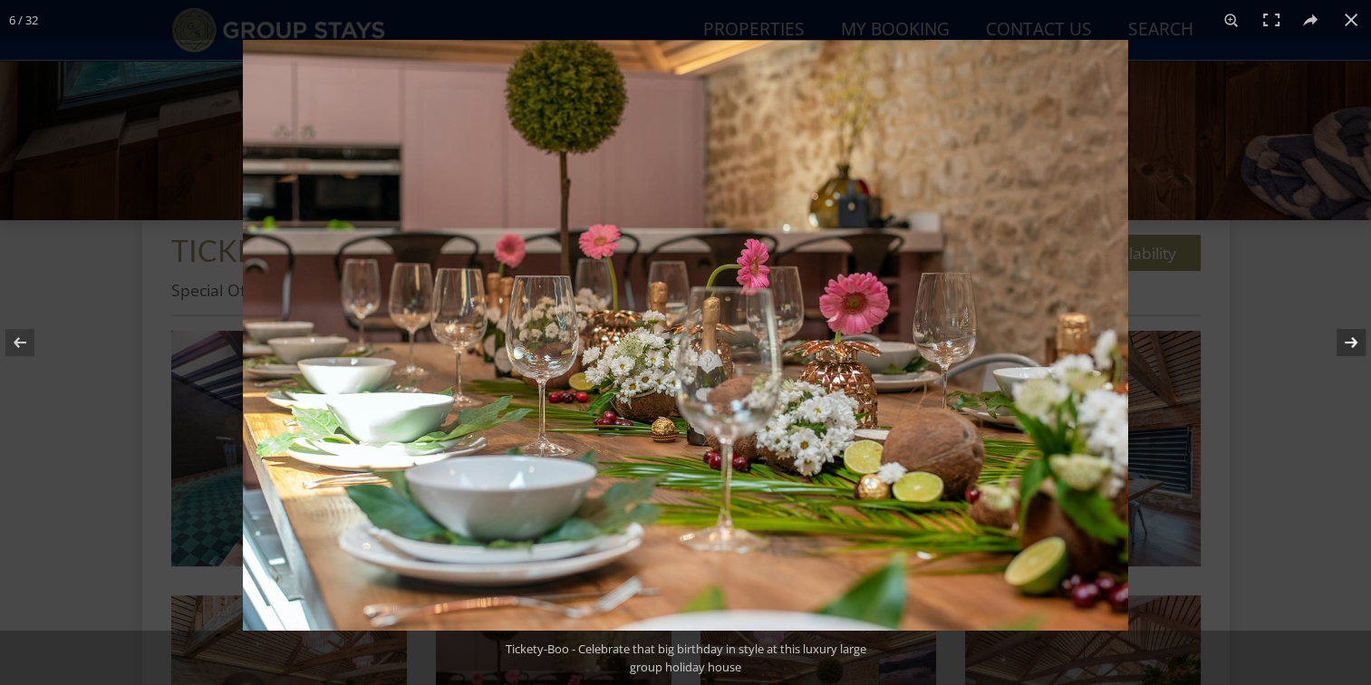
click at [1359, 347] on button at bounding box center [1338, 342] width 63 height 91
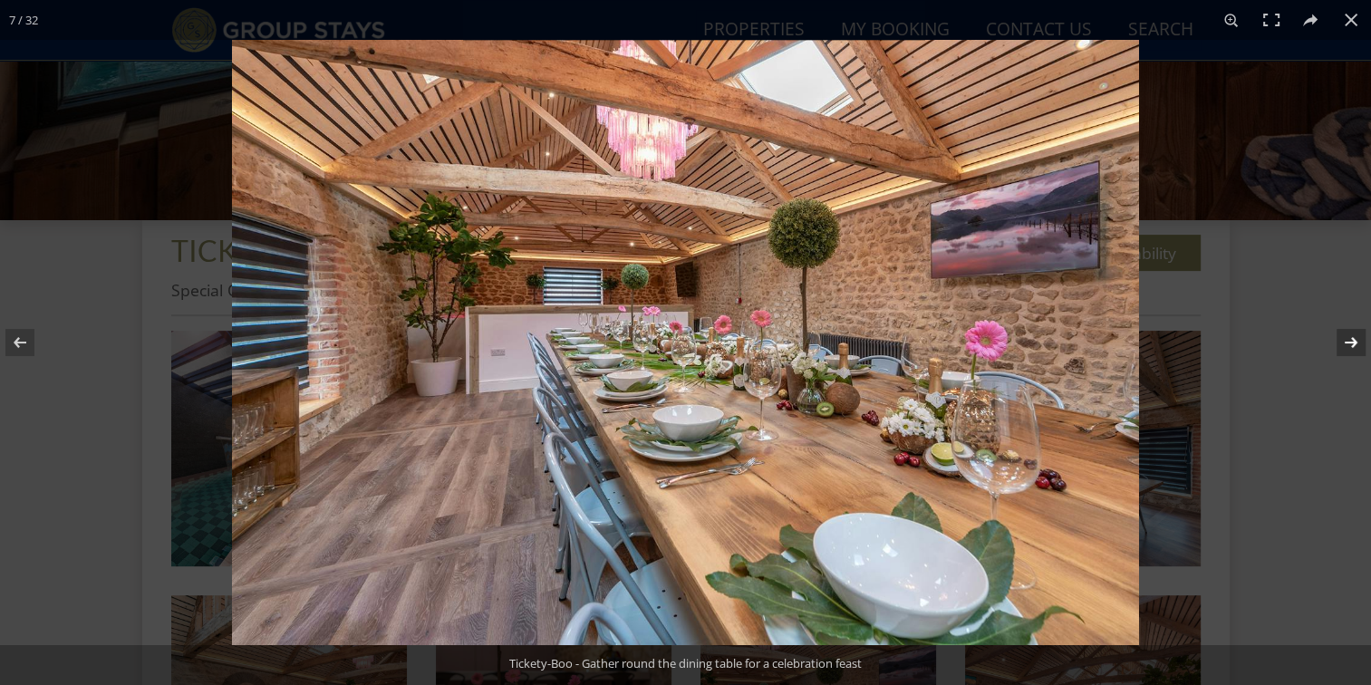
click at [1359, 347] on button at bounding box center [1338, 342] width 63 height 91
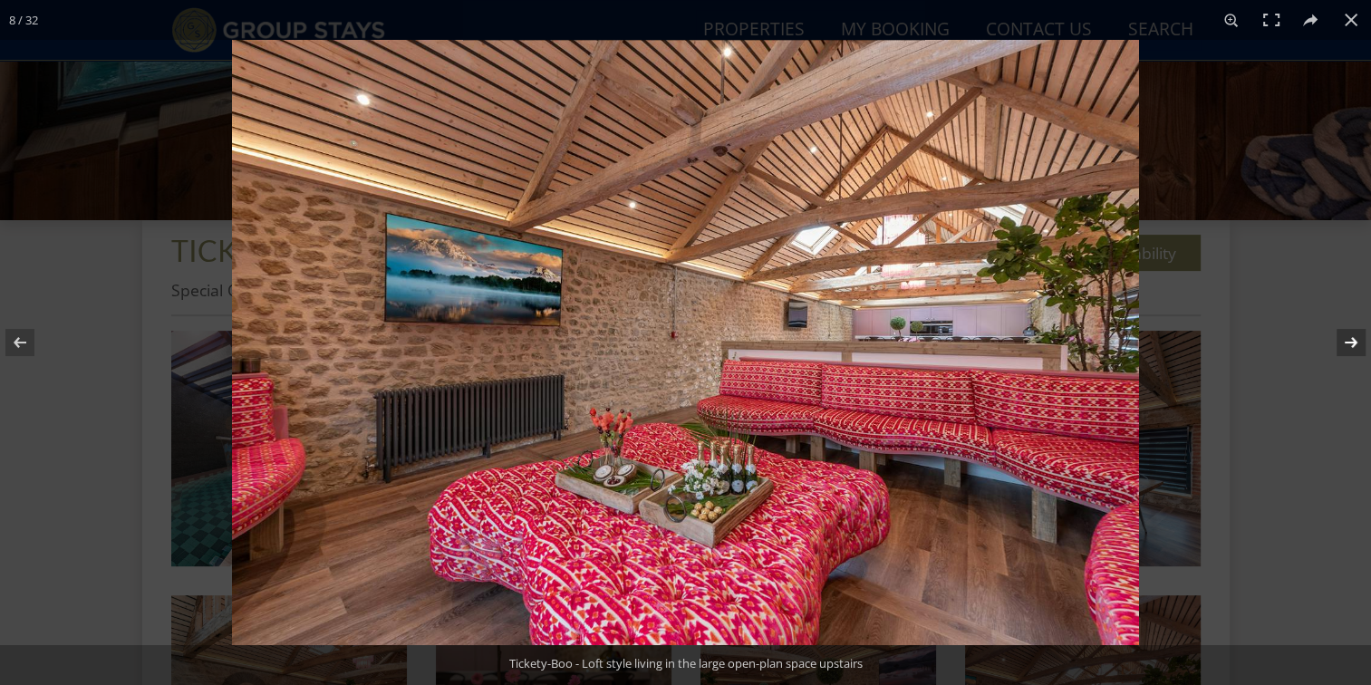
click at [1359, 347] on button at bounding box center [1338, 342] width 63 height 91
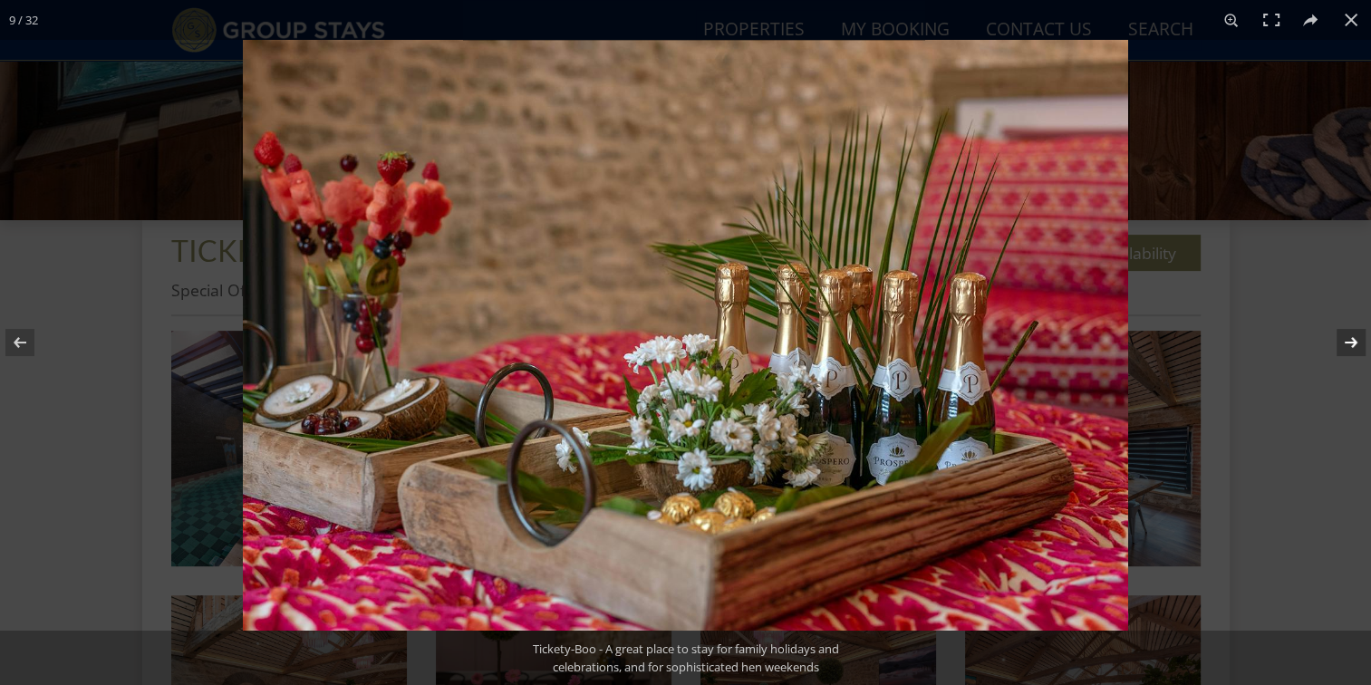
click at [1359, 347] on button at bounding box center [1338, 342] width 63 height 91
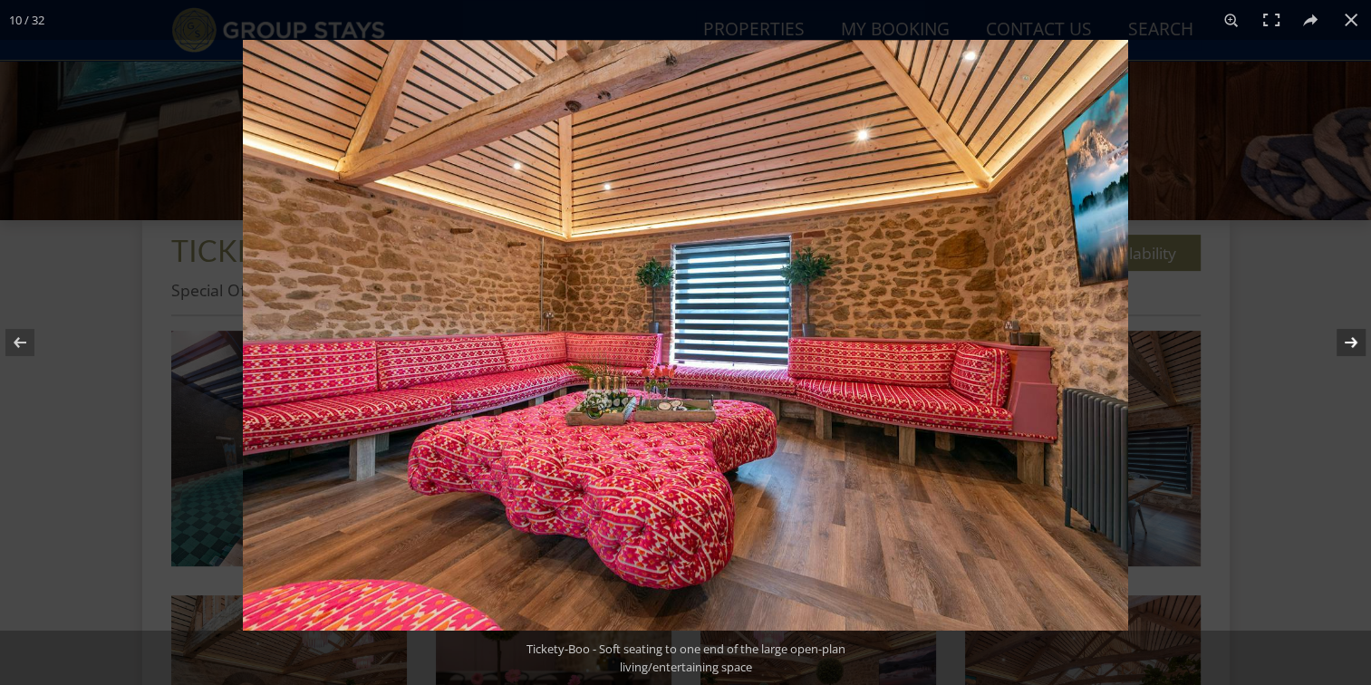
click at [1359, 347] on button at bounding box center [1338, 342] width 63 height 91
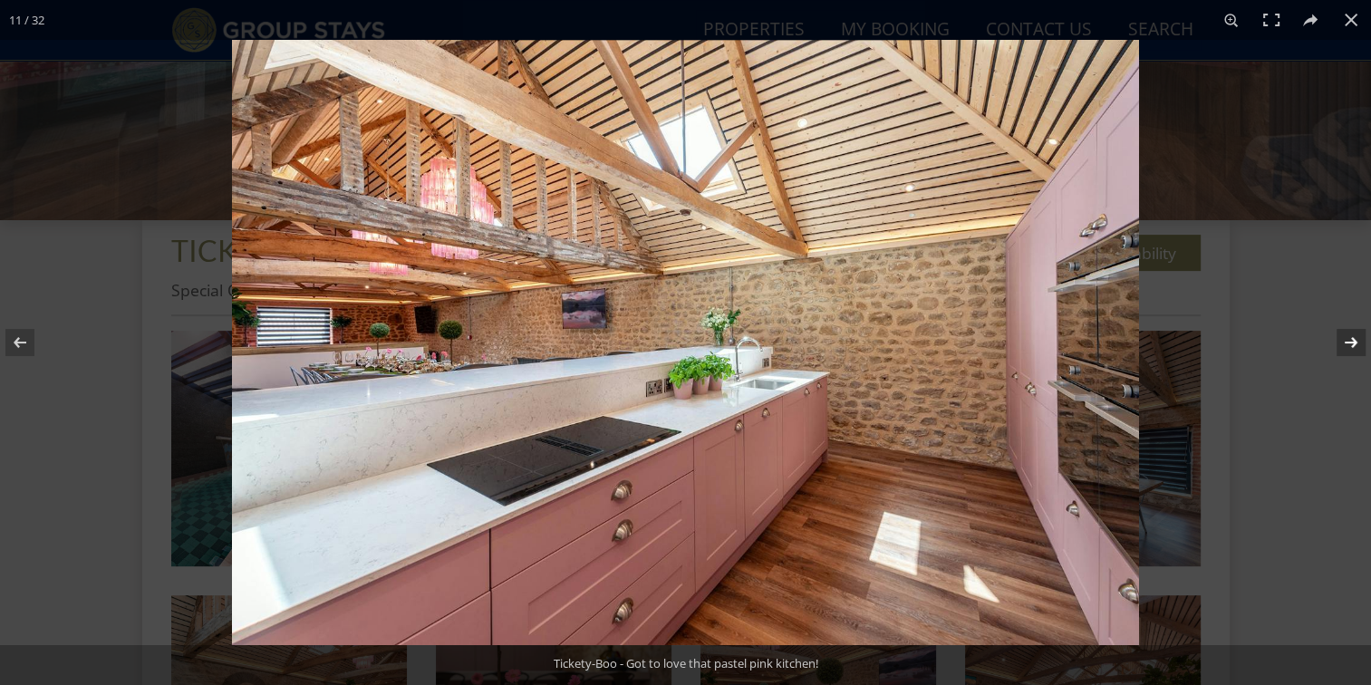
click at [1359, 347] on button at bounding box center [1338, 342] width 63 height 91
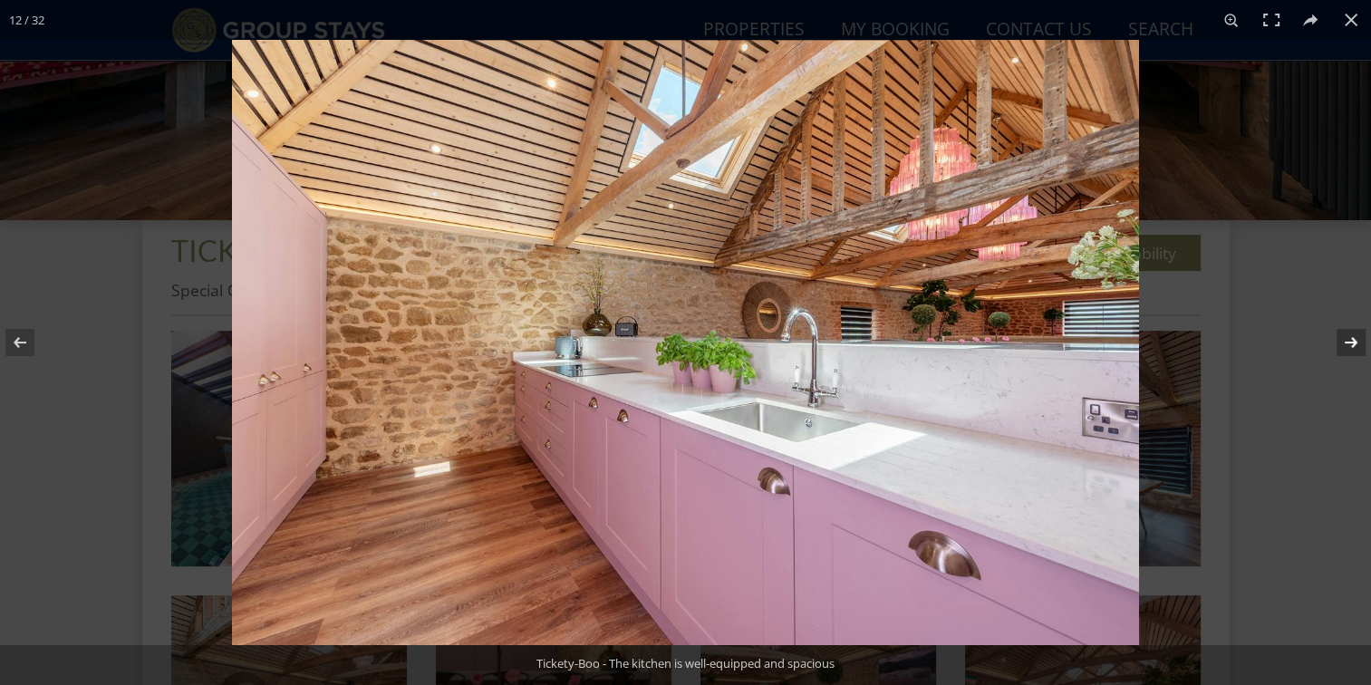
click at [1359, 347] on button at bounding box center [1338, 342] width 63 height 91
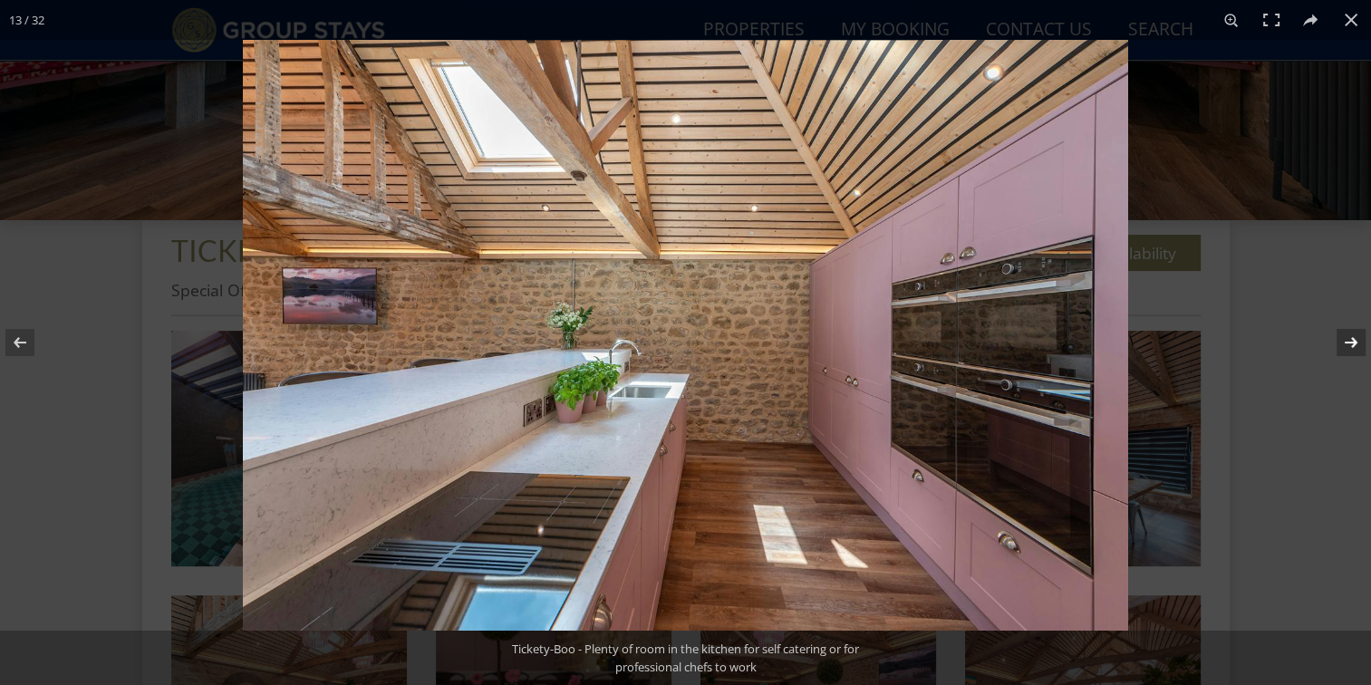
click at [1359, 347] on button at bounding box center [1338, 342] width 63 height 91
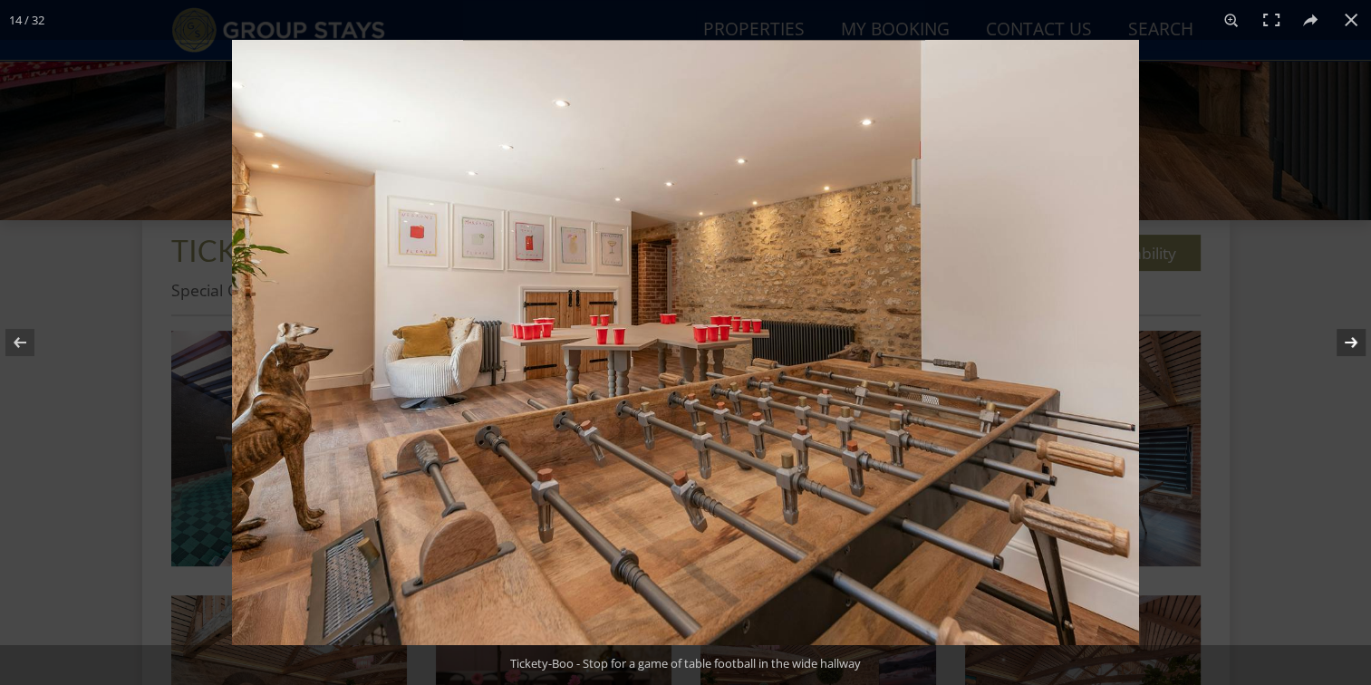
click at [1359, 347] on button at bounding box center [1338, 342] width 63 height 91
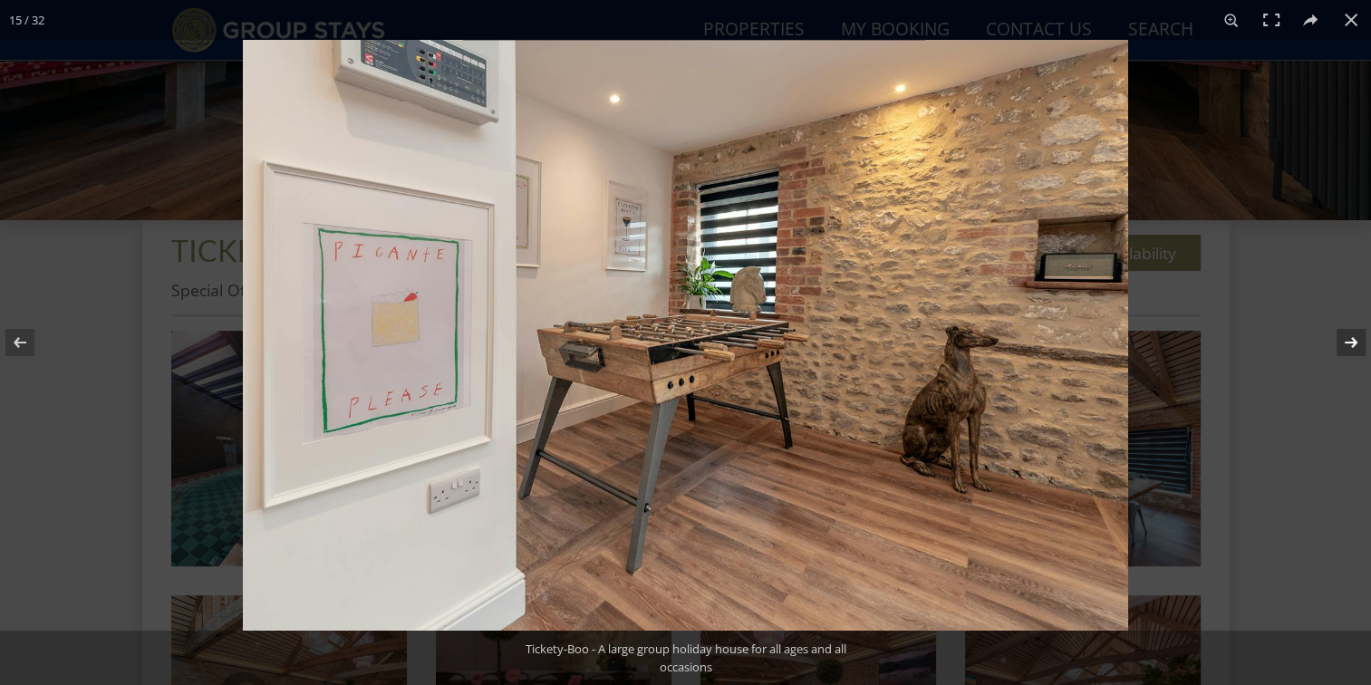
click at [1359, 347] on button at bounding box center [1338, 342] width 63 height 91
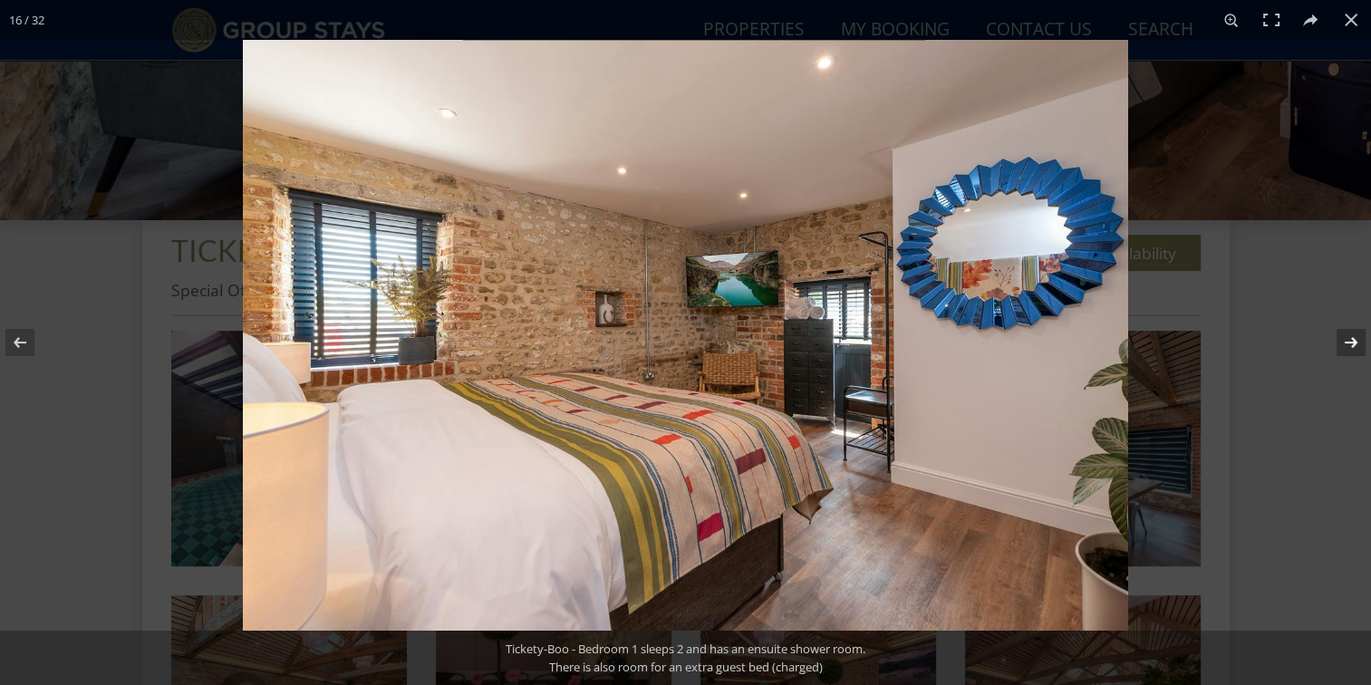
click at [1359, 347] on button at bounding box center [1338, 342] width 63 height 91
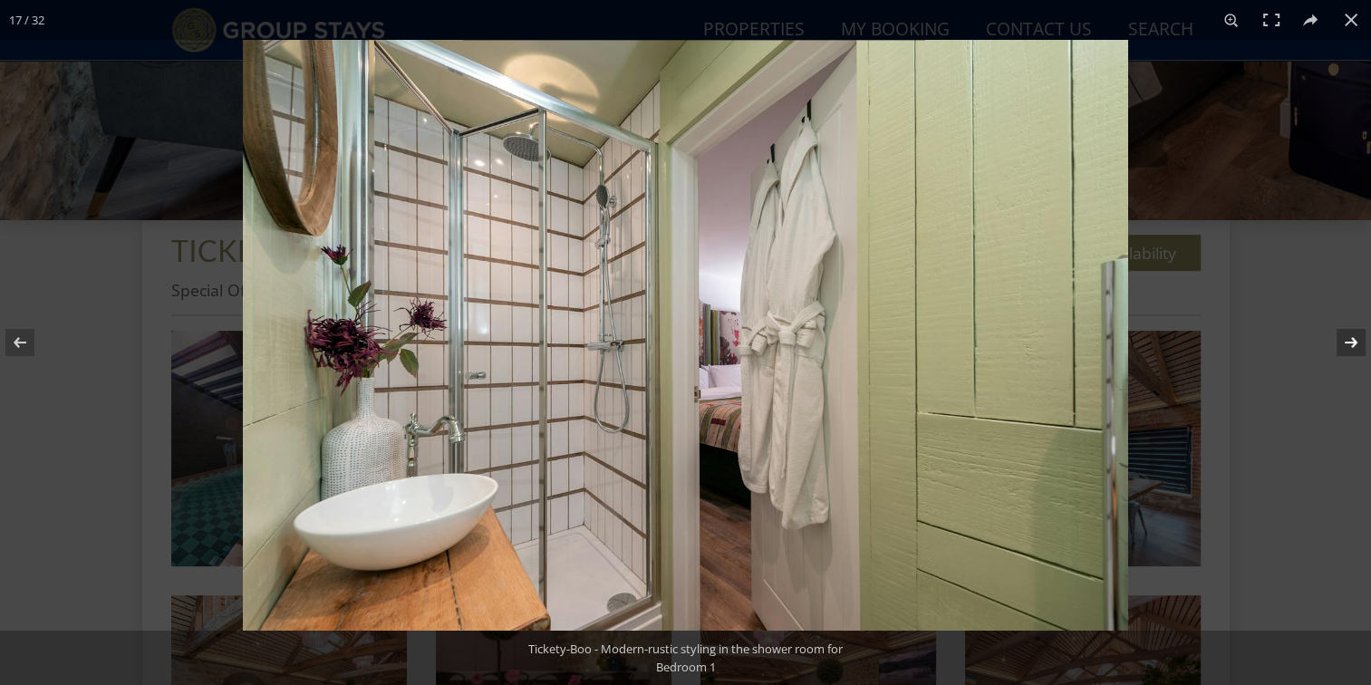
click at [1359, 347] on button at bounding box center [1338, 342] width 63 height 91
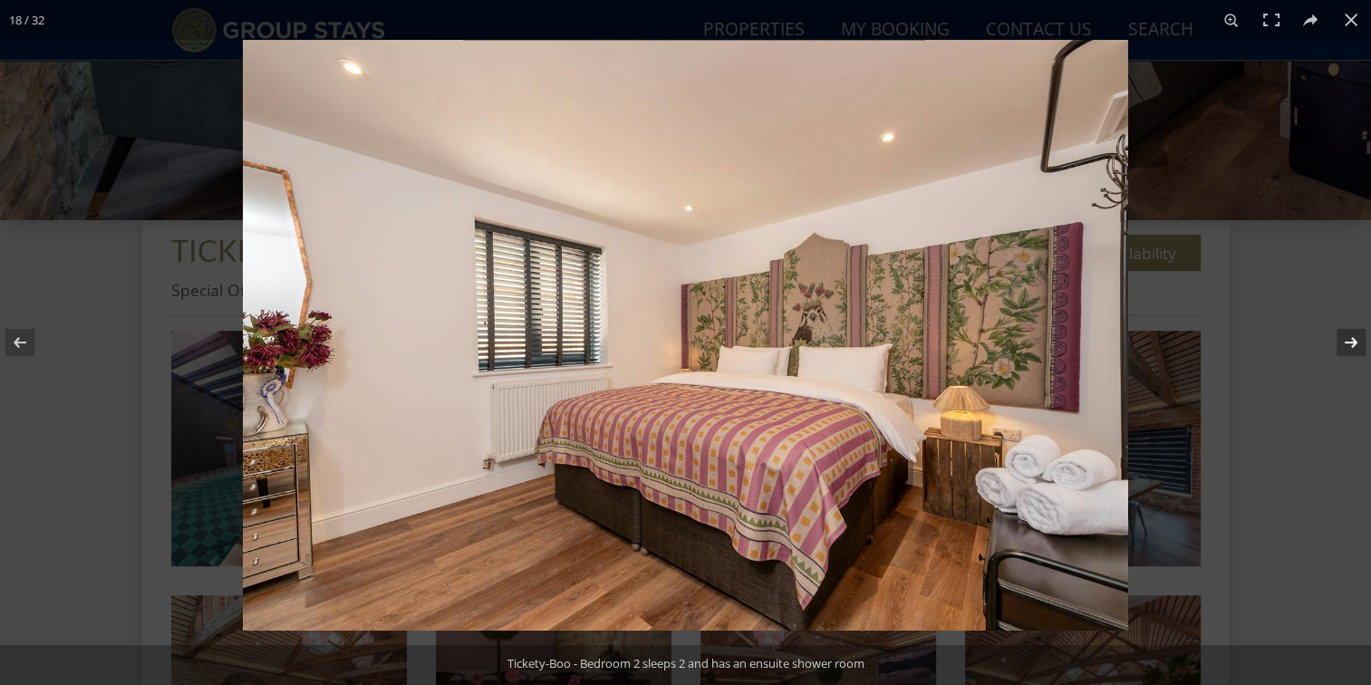
click at [1359, 347] on button at bounding box center [1338, 342] width 63 height 91
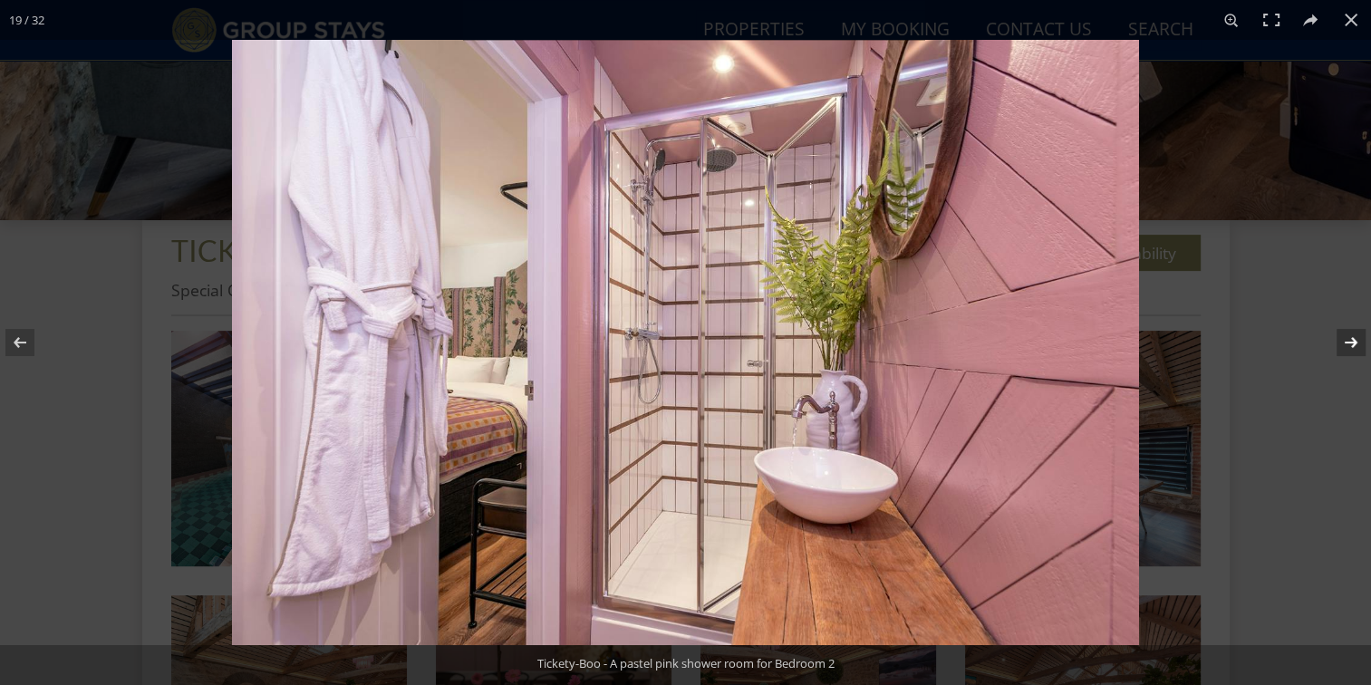
click at [1359, 347] on button at bounding box center [1338, 342] width 63 height 91
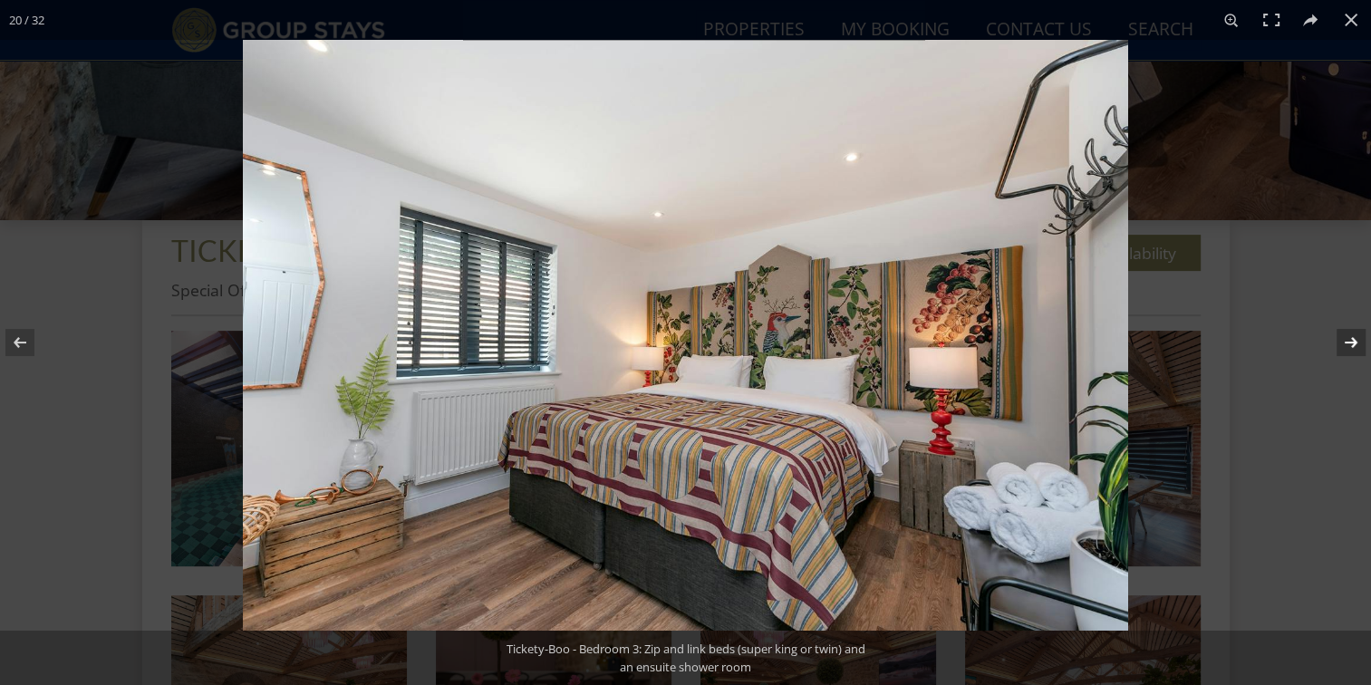
click at [1359, 347] on button at bounding box center [1338, 342] width 63 height 91
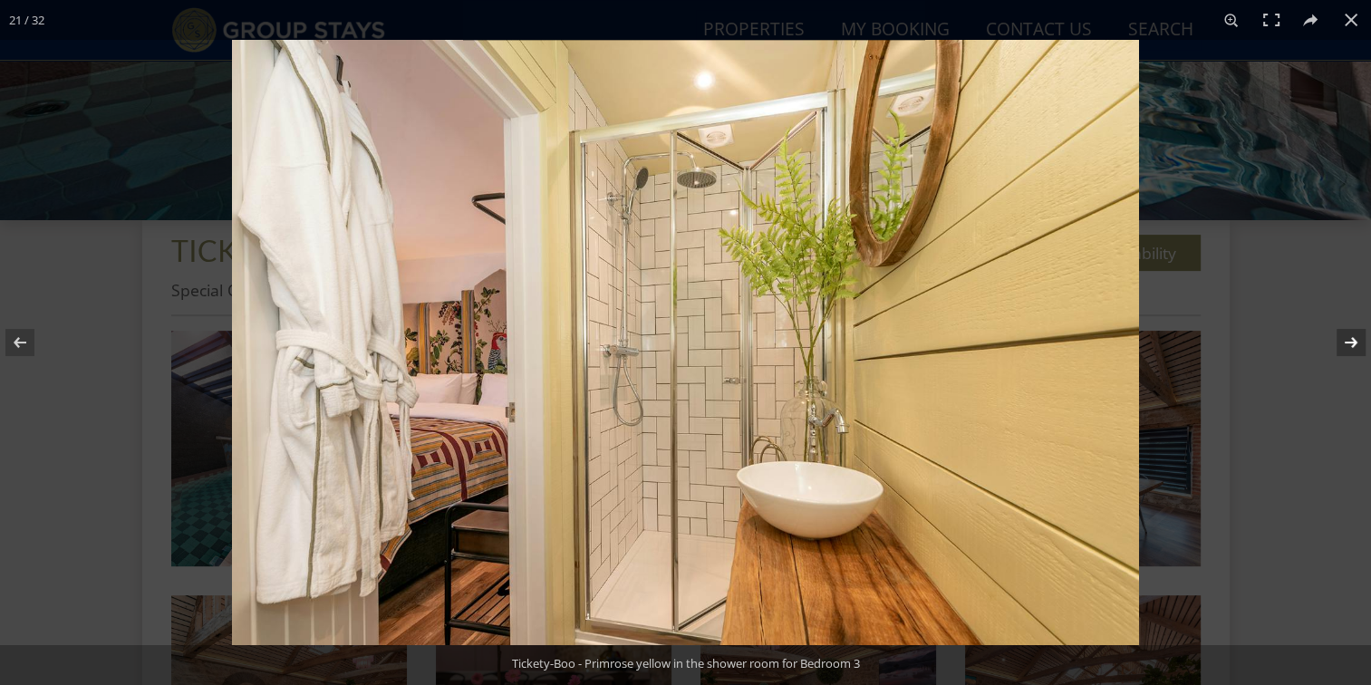
click at [1359, 347] on button at bounding box center [1338, 342] width 63 height 91
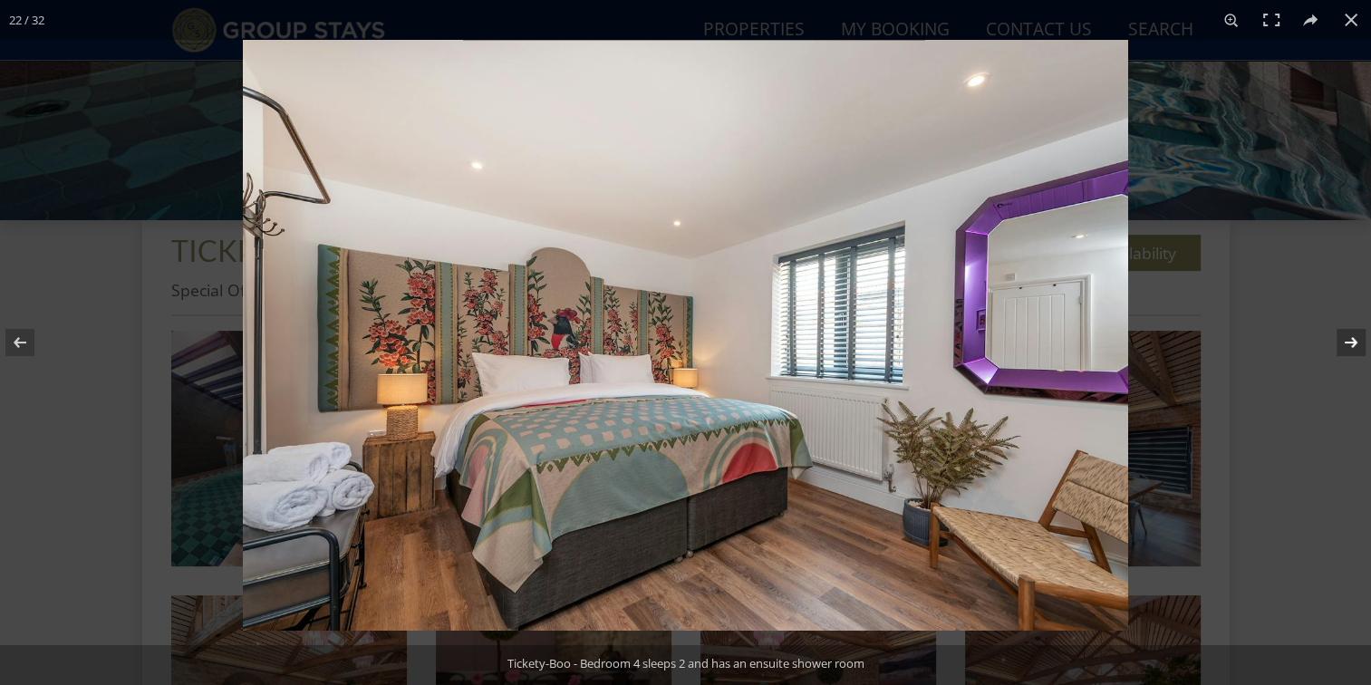
click at [1359, 347] on button at bounding box center [1338, 342] width 63 height 91
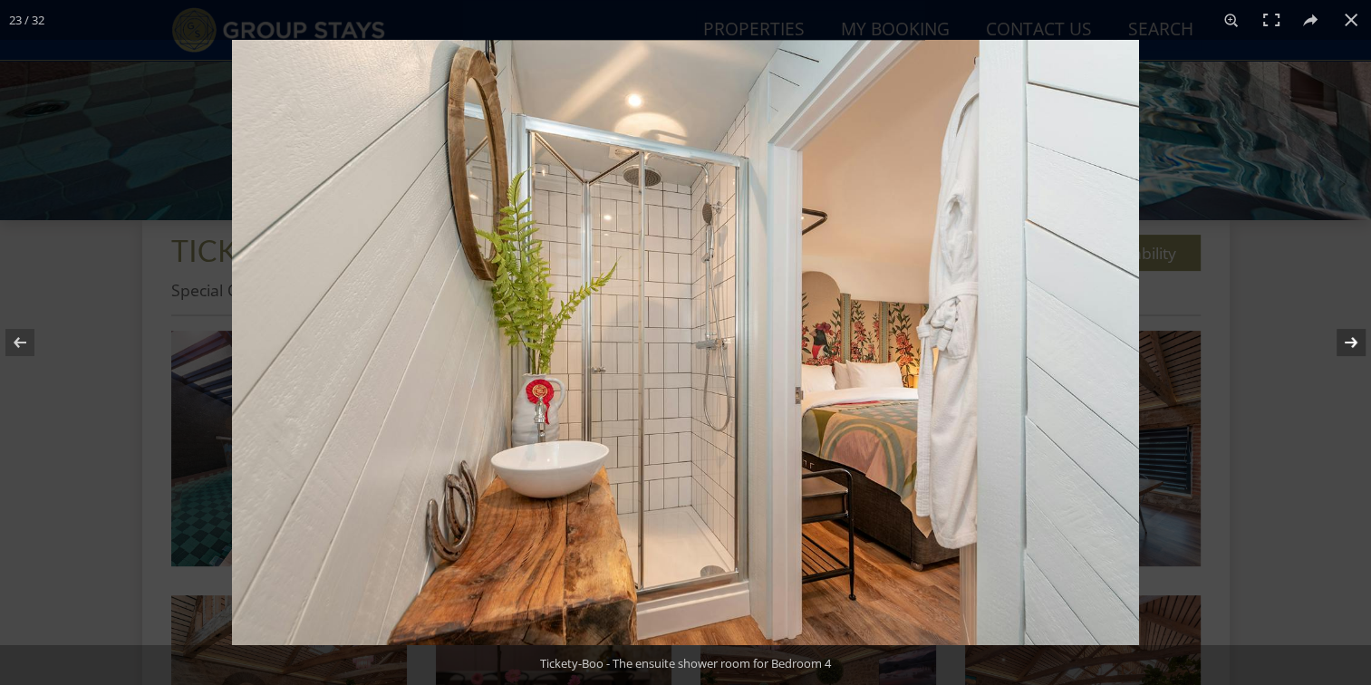
click at [1359, 347] on button at bounding box center [1338, 342] width 63 height 91
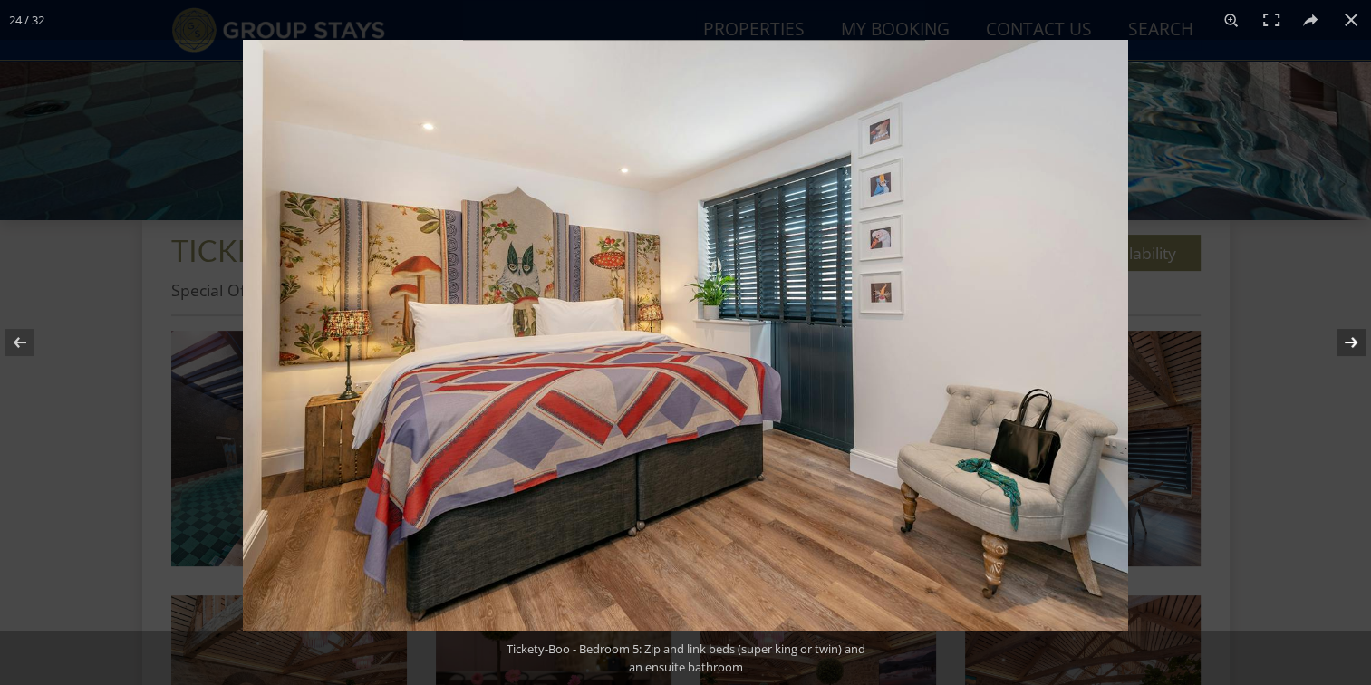
click at [1359, 347] on button at bounding box center [1338, 342] width 63 height 91
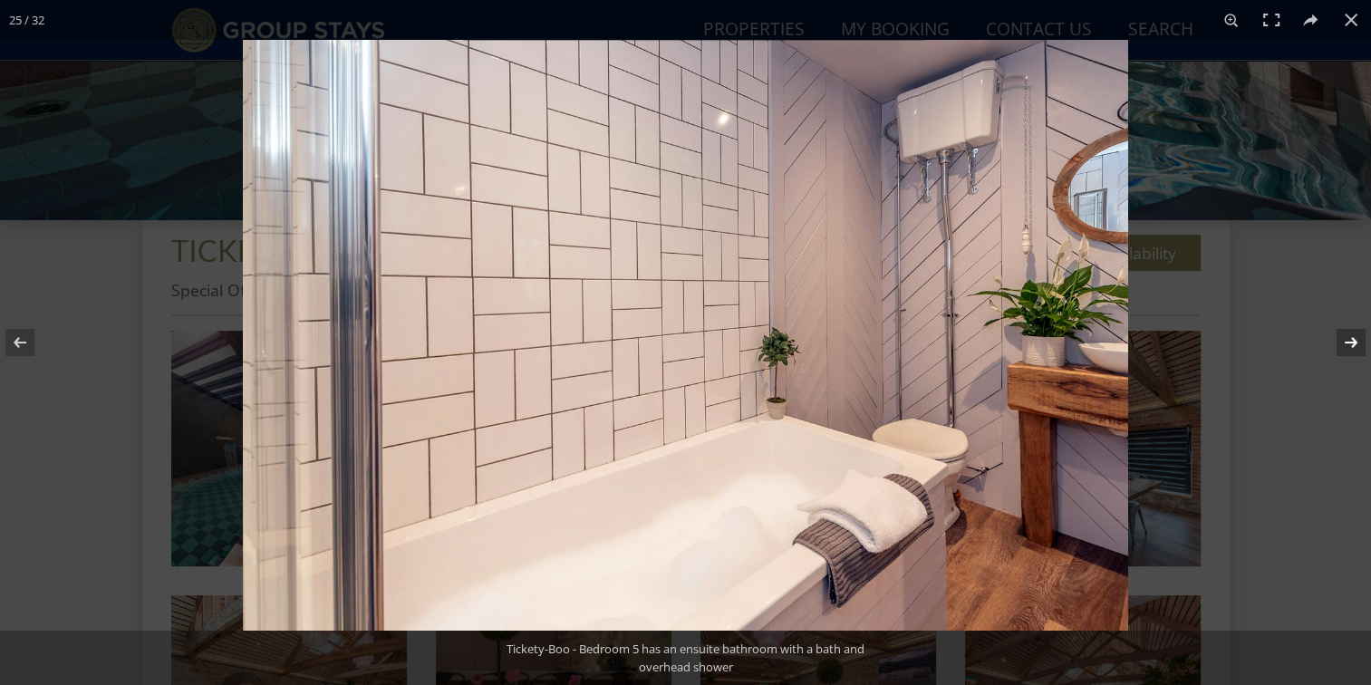
click at [1359, 347] on button at bounding box center [1338, 342] width 63 height 91
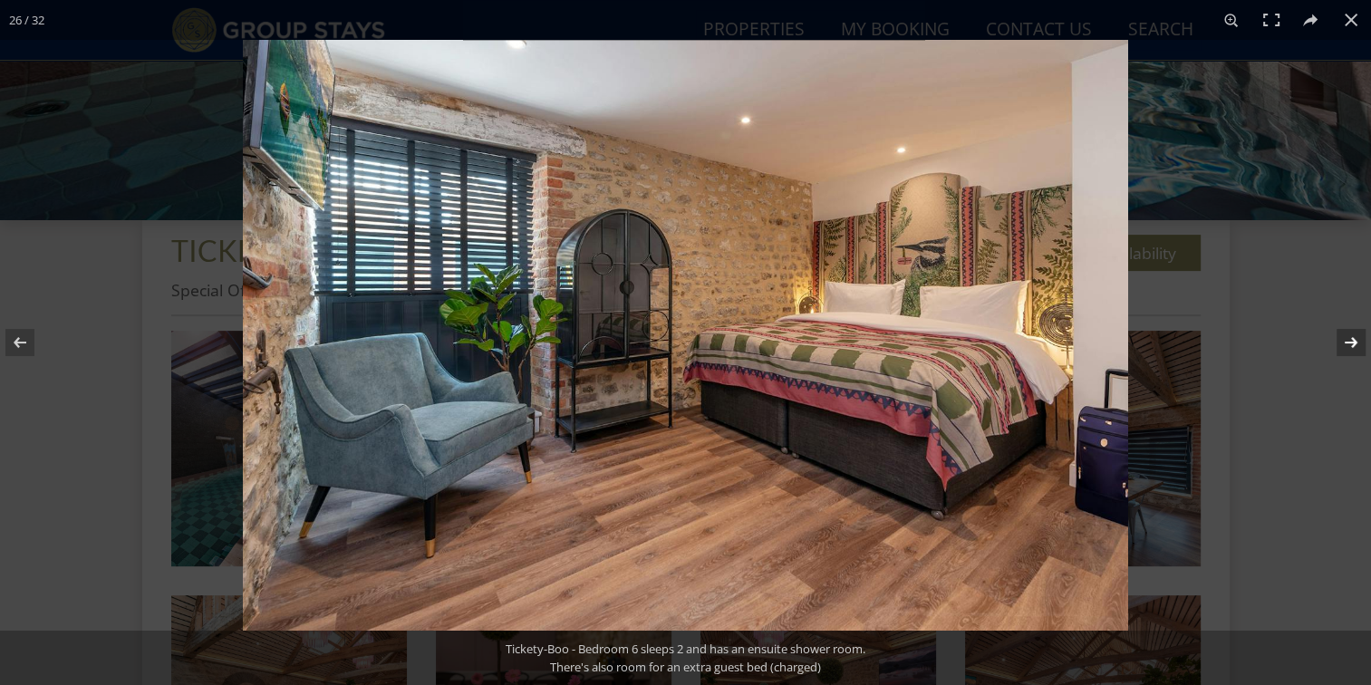
click at [1359, 347] on button at bounding box center [1338, 342] width 63 height 91
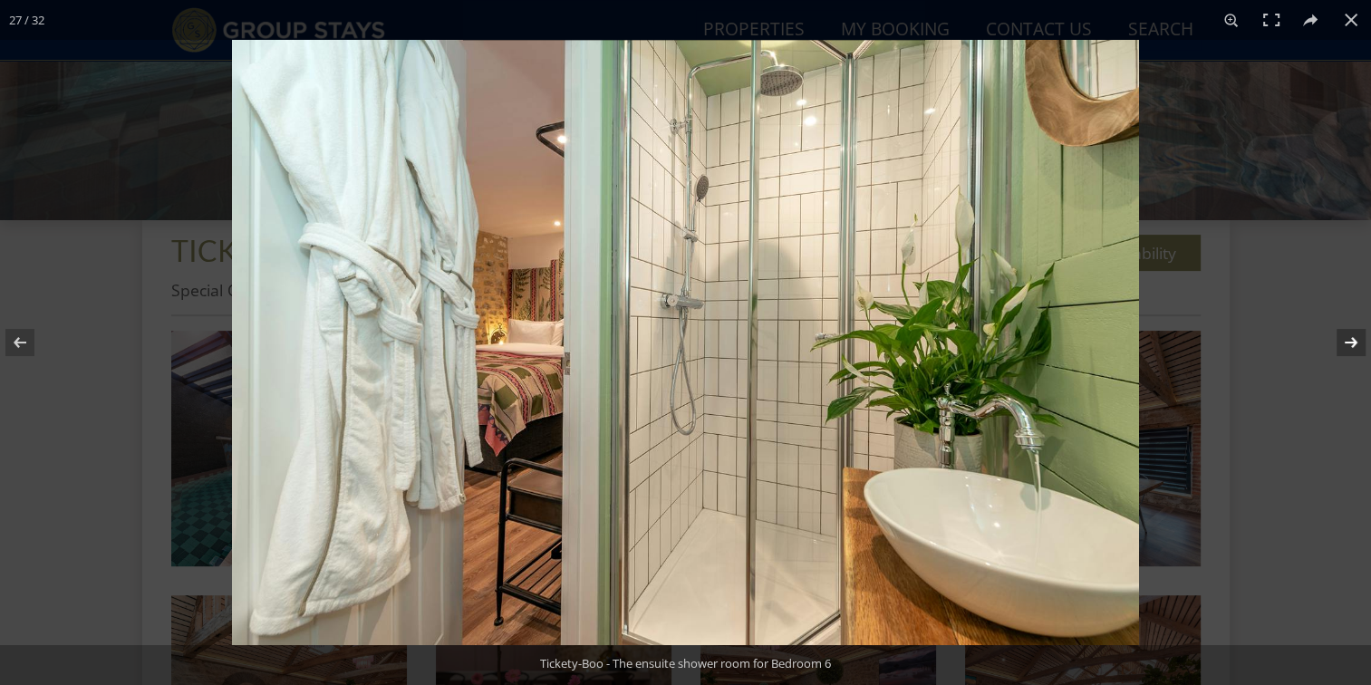
click at [1359, 347] on button at bounding box center [1338, 342] width 63 height 91
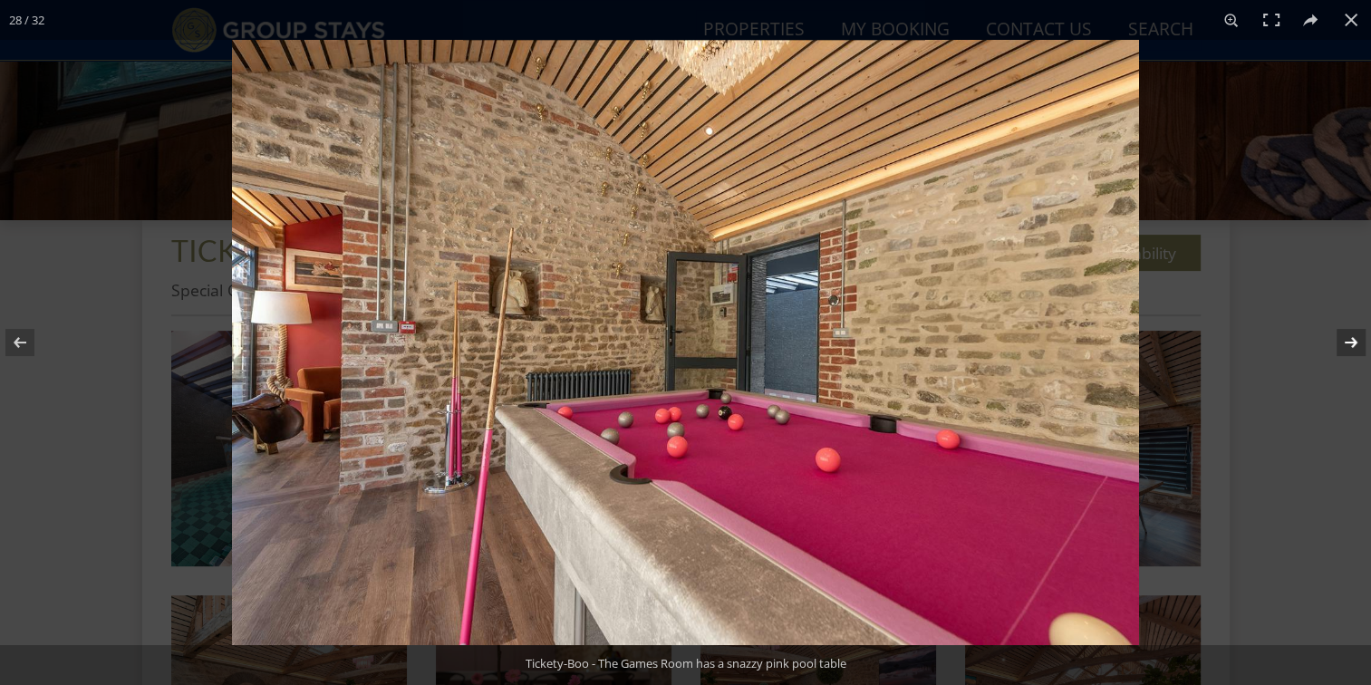
click at [1359, 347] on button at bounding box center [1338, 342] width 63 height 91
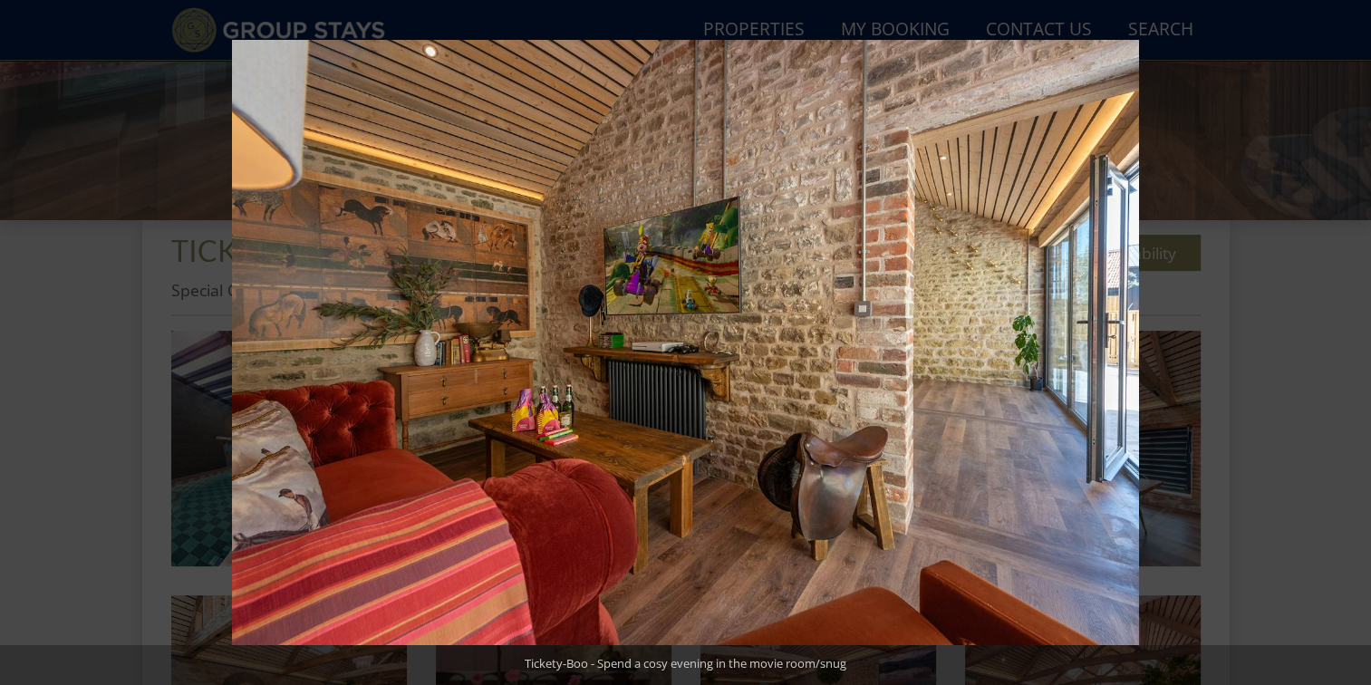
click at [1359, 347] on button at bounding box center [1338, 342] width 63 height 91
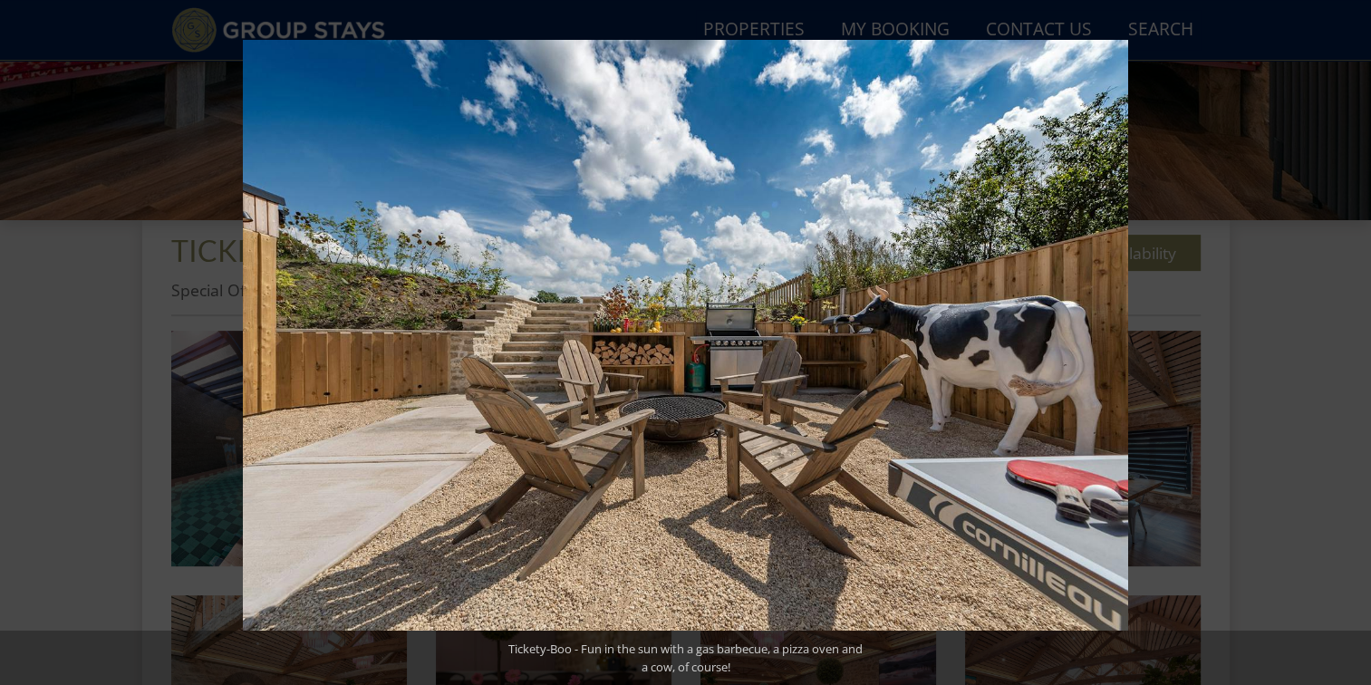
click at [1359, 347] on button at bounding box center [1338, 342] width 63 height 91
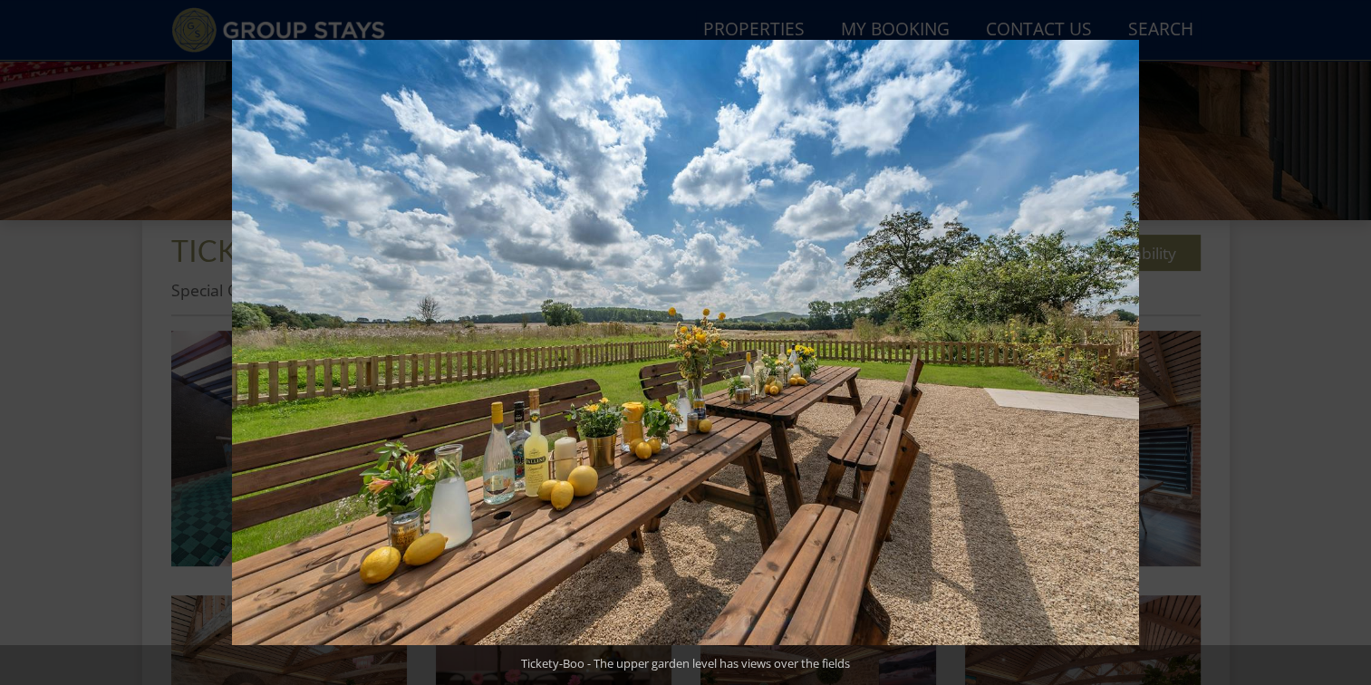
click at [1359, 347] on button at bounding box center [1338, 342] width 63 height 91
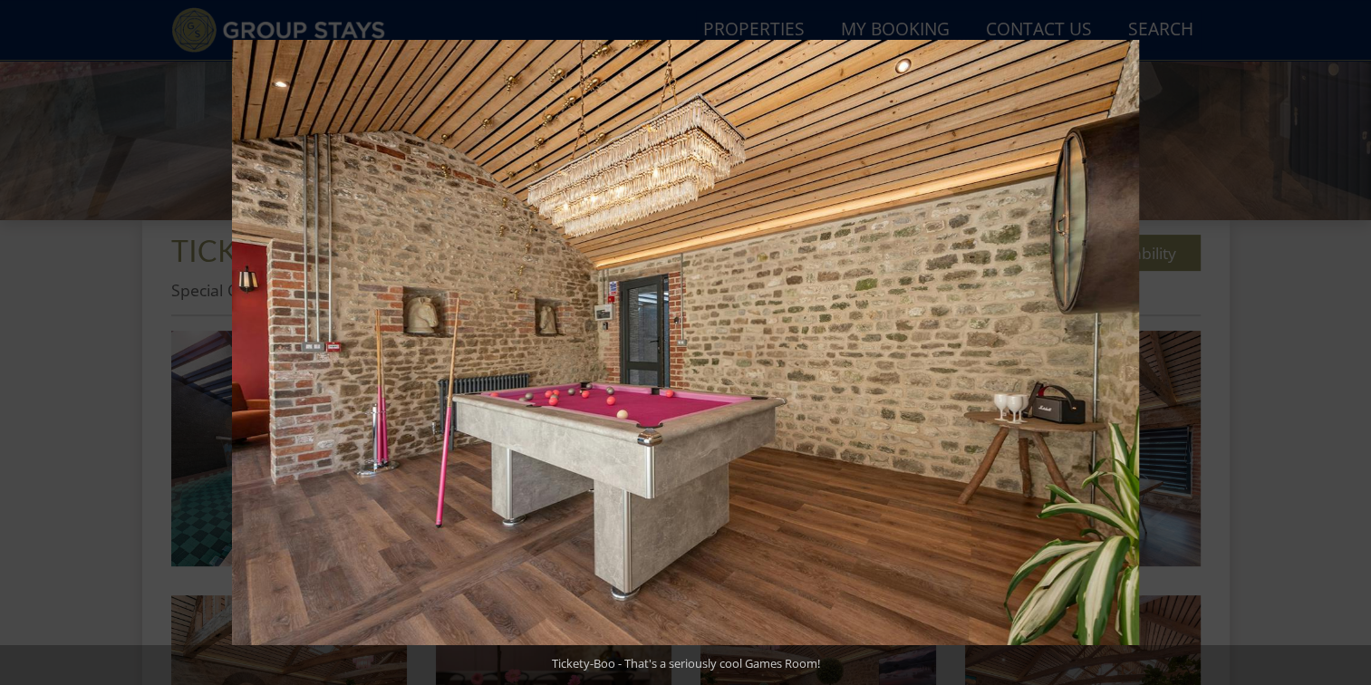
click at [1359, 347] on button at bounding box center [1338, 342] width 63 height 91
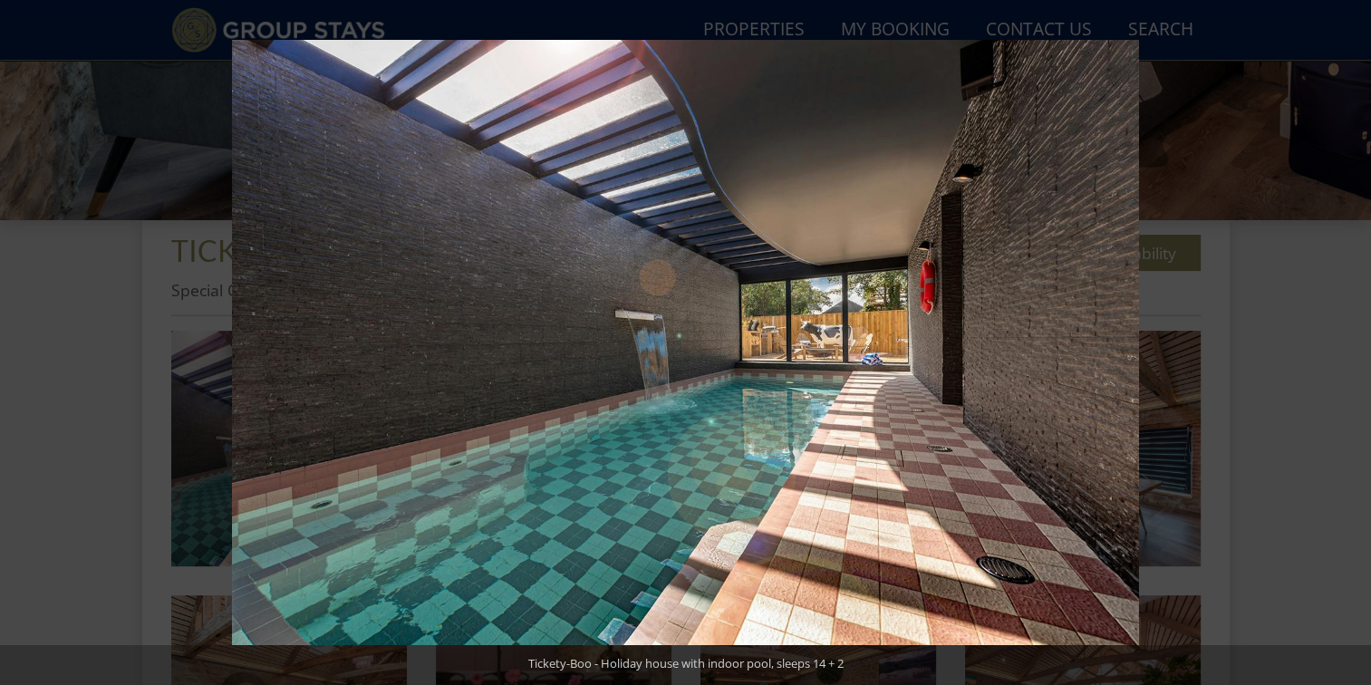
click at [1359, 347] on button at bounding box center [1338, 342] width 63 height 91
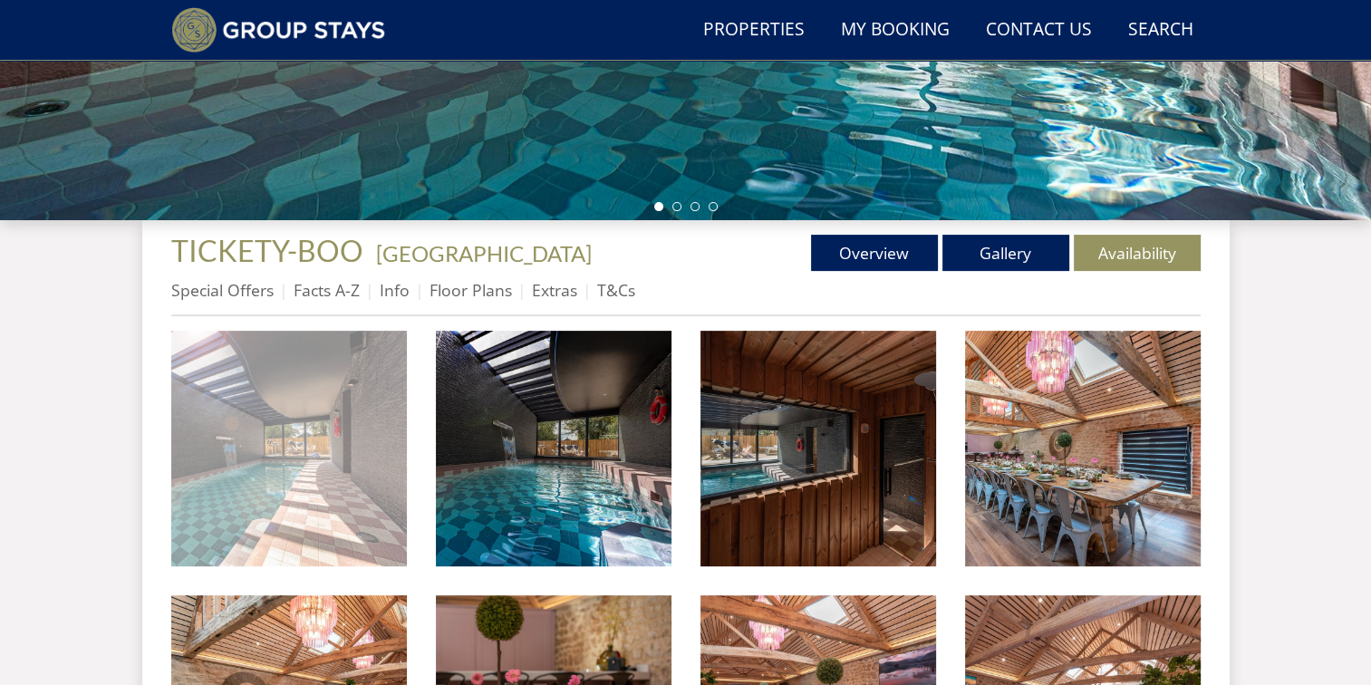
click at [355, 482] on img at bounding box center [289, 449] width 236 height 236
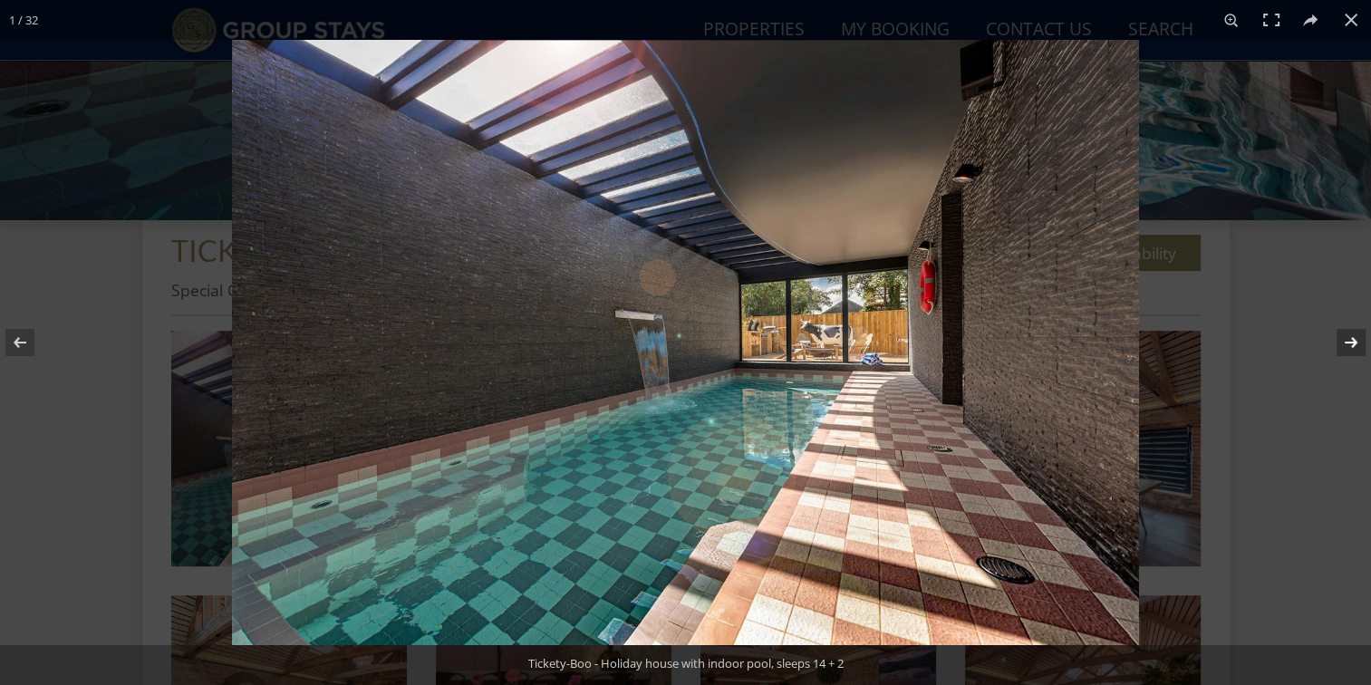
click at [1357, 346] on button at bounding box center [1338, 342] width 63 height 91
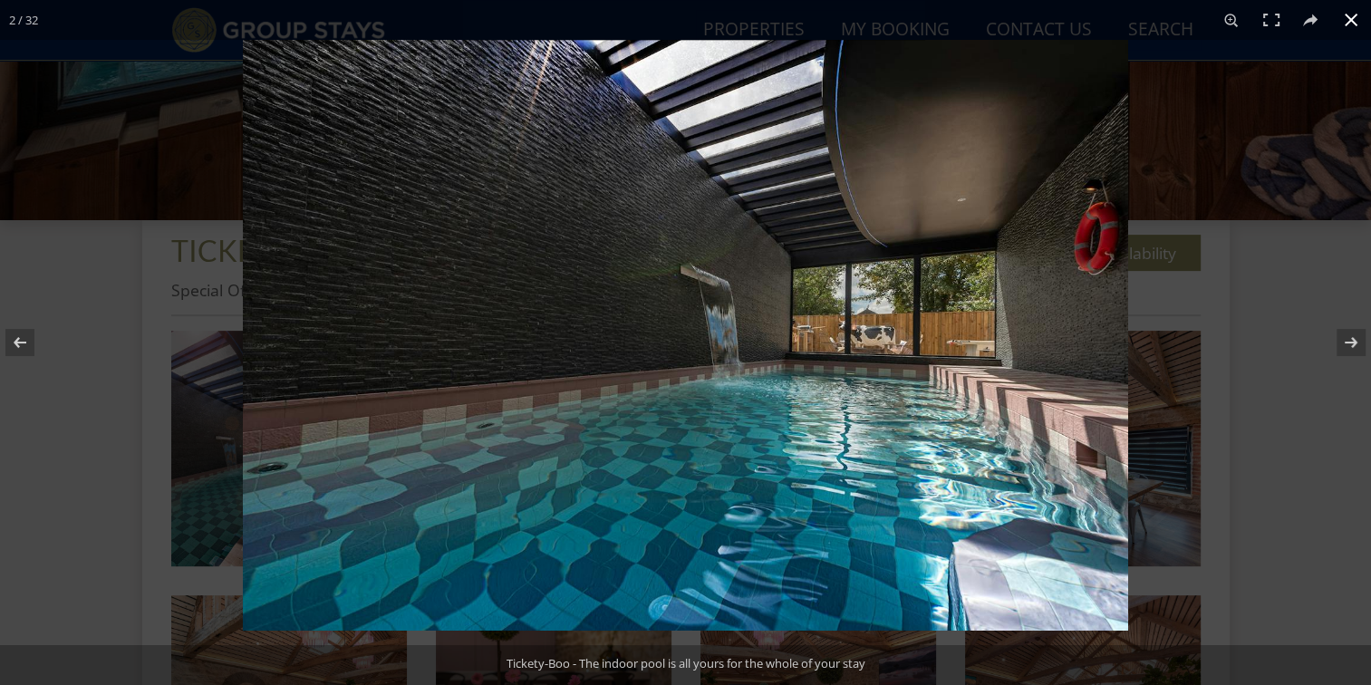
click at [1353, 17] on button at bounding box center [1351, 20] width 40 height 40
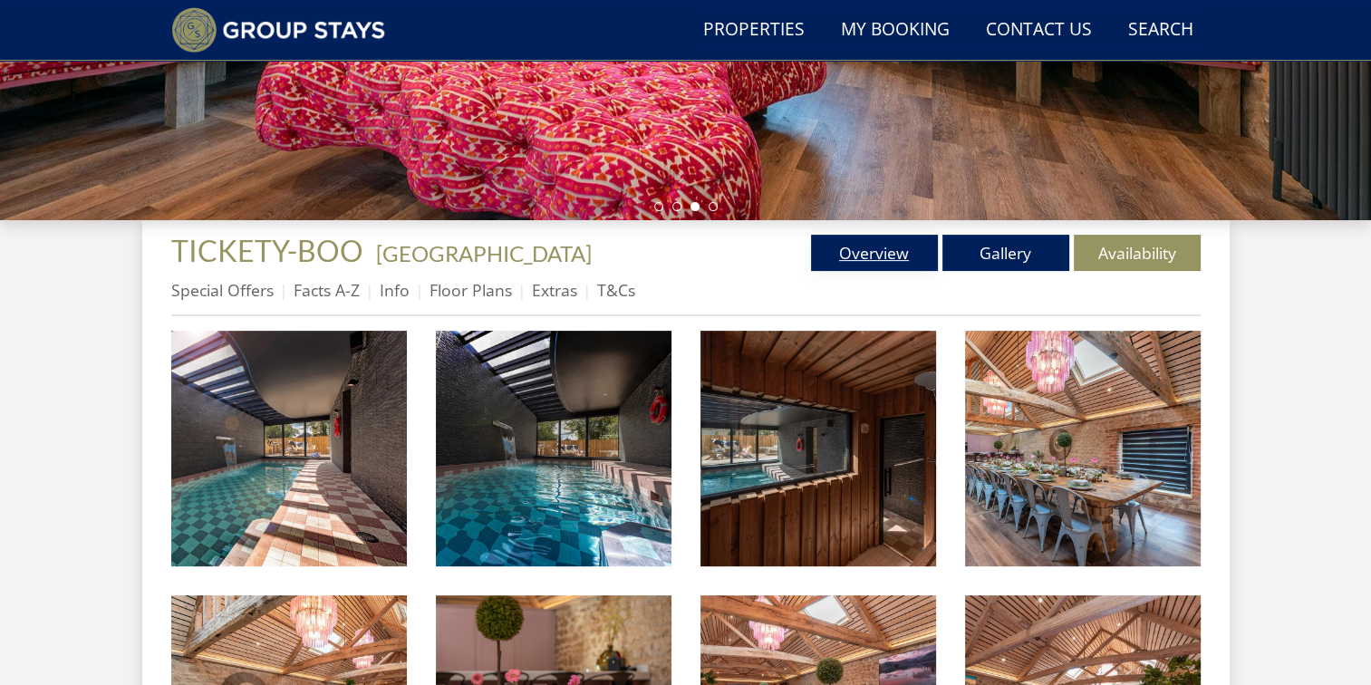
click at [877, 254] on link "Overview" at bounding box center [874, 253] width 127 height 36
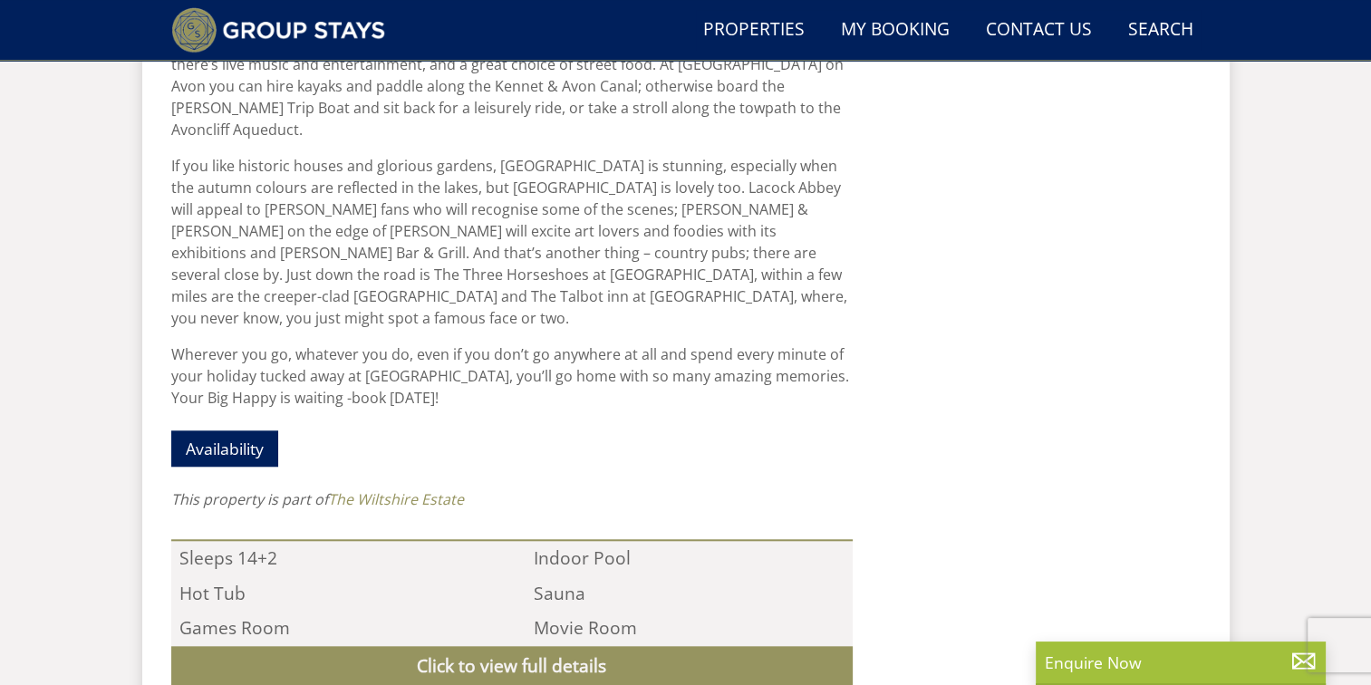
scroll to position [1805, 0]
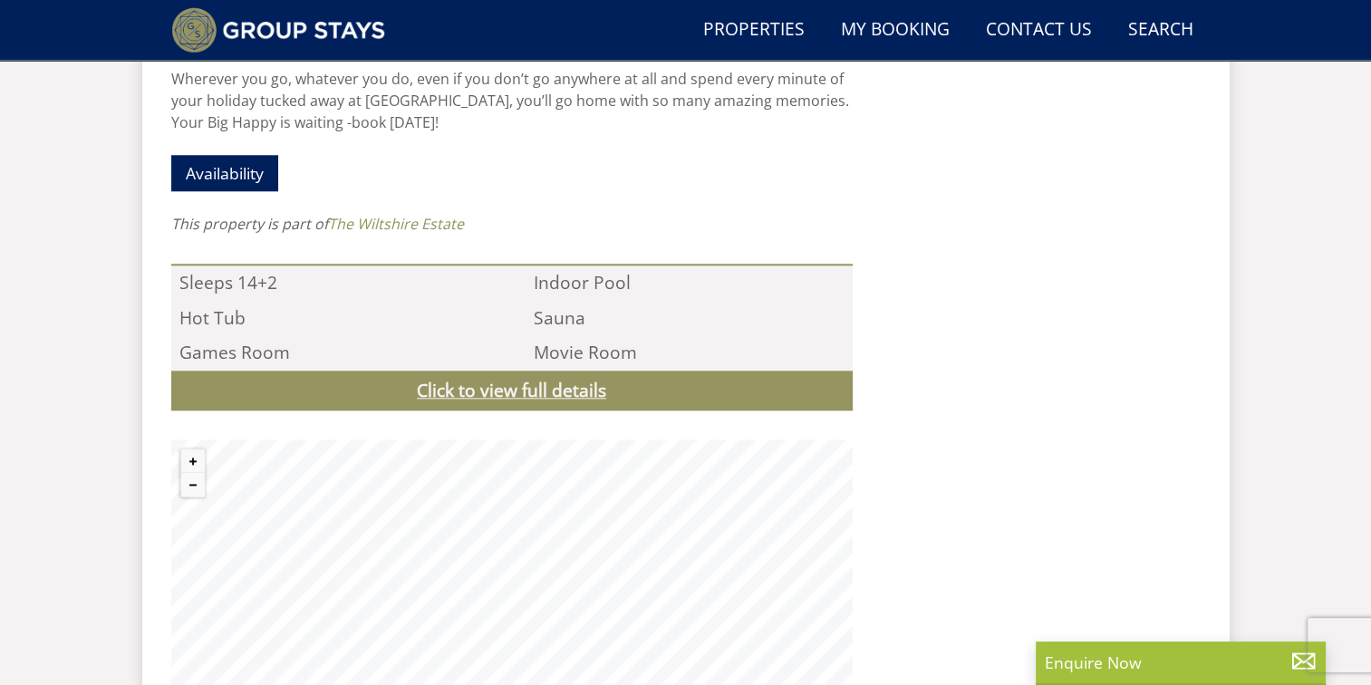
click at [530, 371] on link "Click to view full details" at bounding box center [511, 391] width 681 height 41
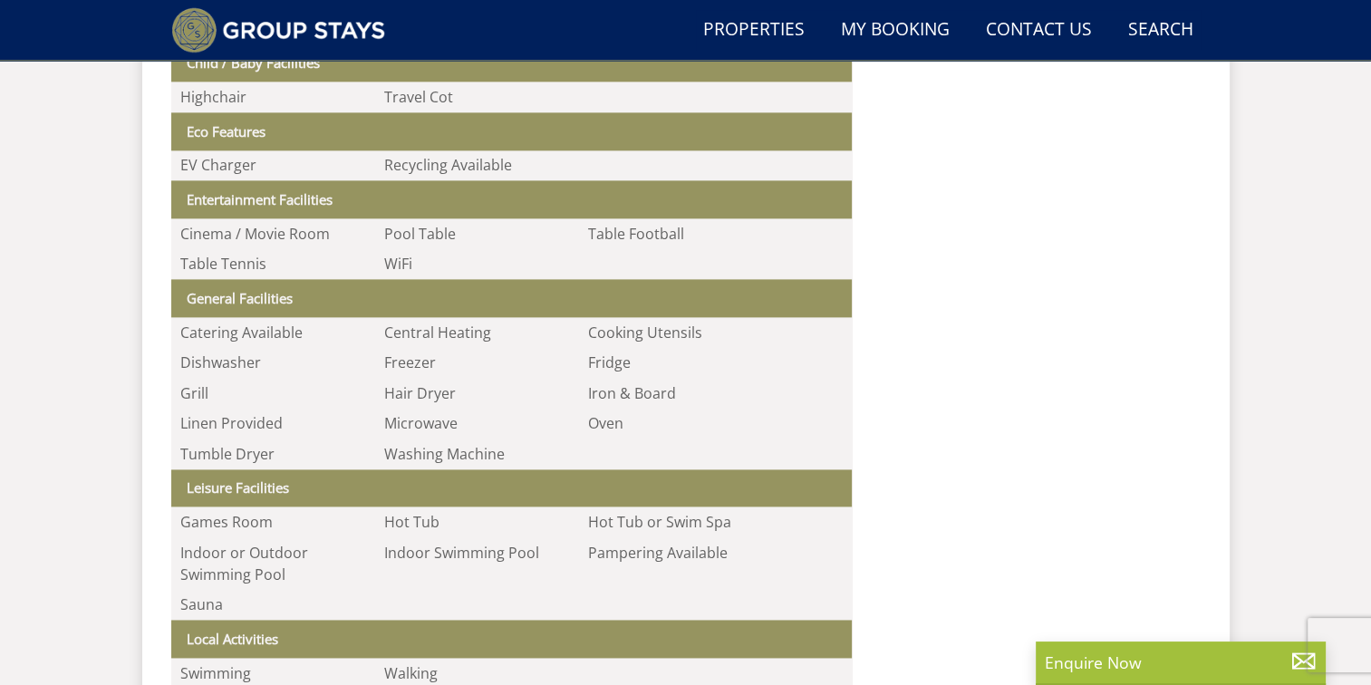
scroll to position [2355, 0]
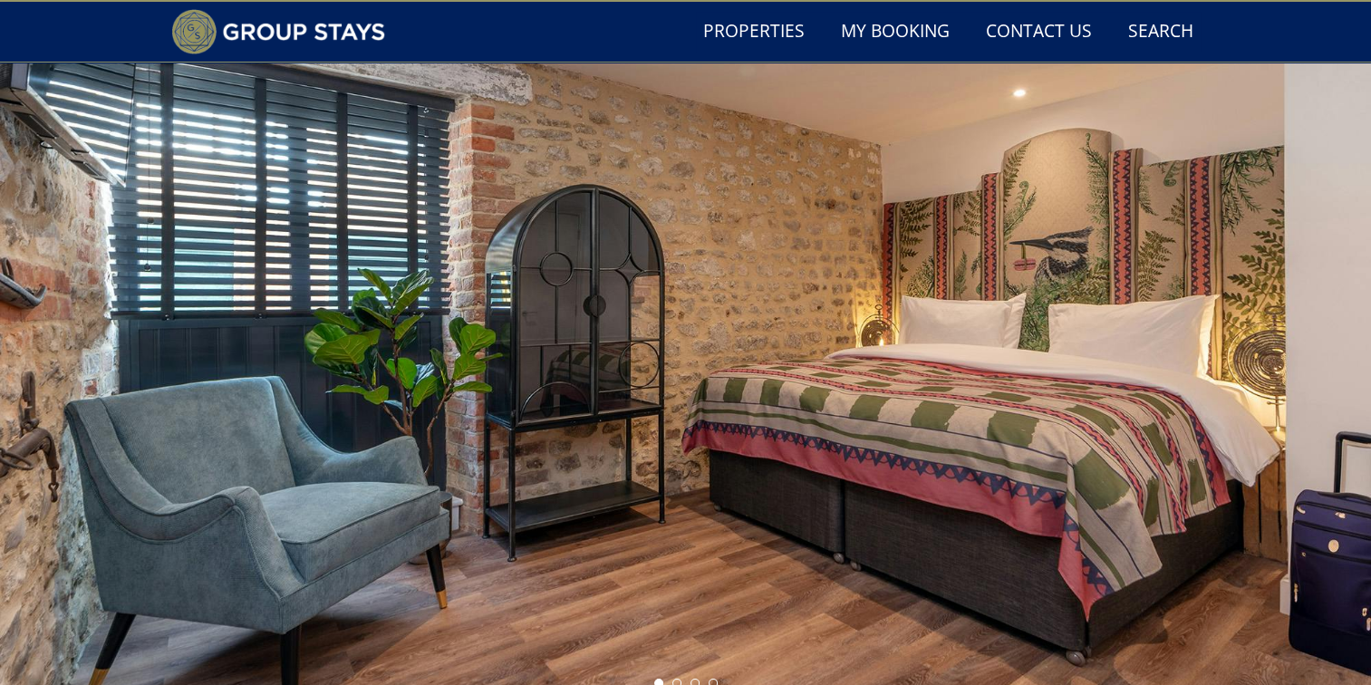
scroll to position [48, 0]
